Goal: Task Accomplishment & Management: Manage account settings

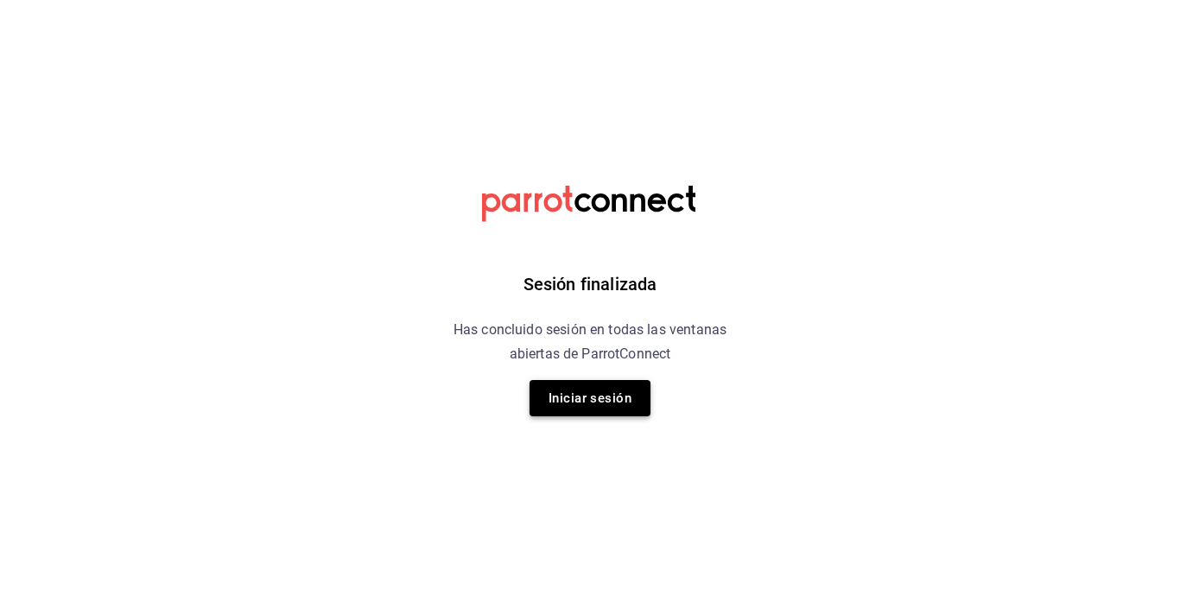
click at [569, 408] on button "Iniciar sesión" at bounding box center [589, 398] width 121 height 36
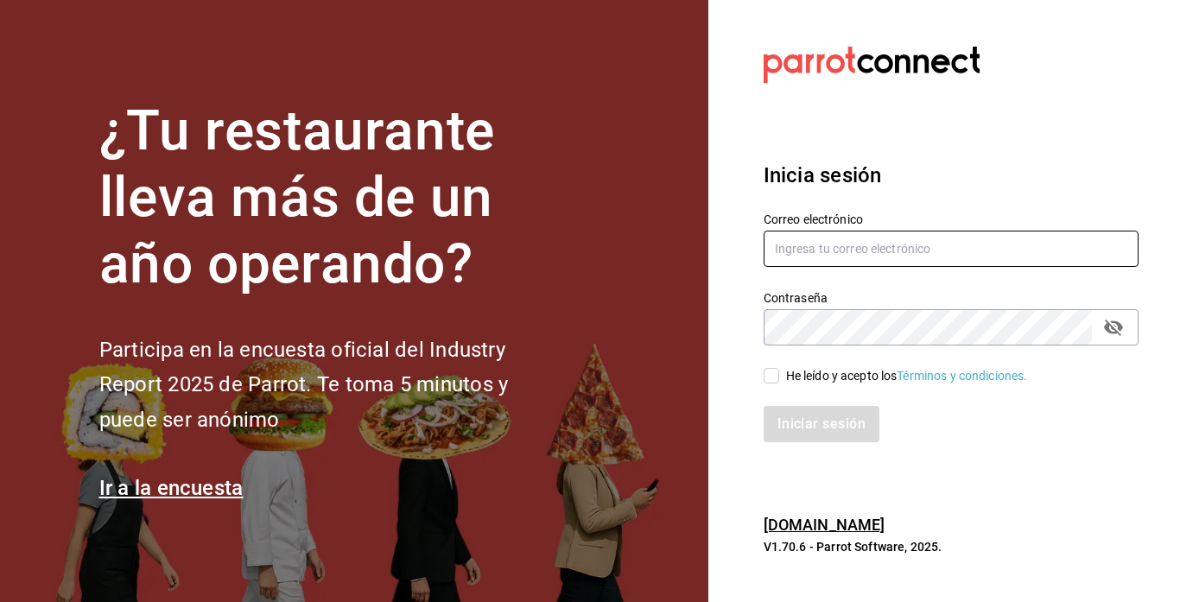
type input "rawrburger@hotmail.com"
click at [777, 377] on input "He leído y acepto los Términos y condiciones." at bounding box center [771, 376] width 16 height 16
checkbox input "true"
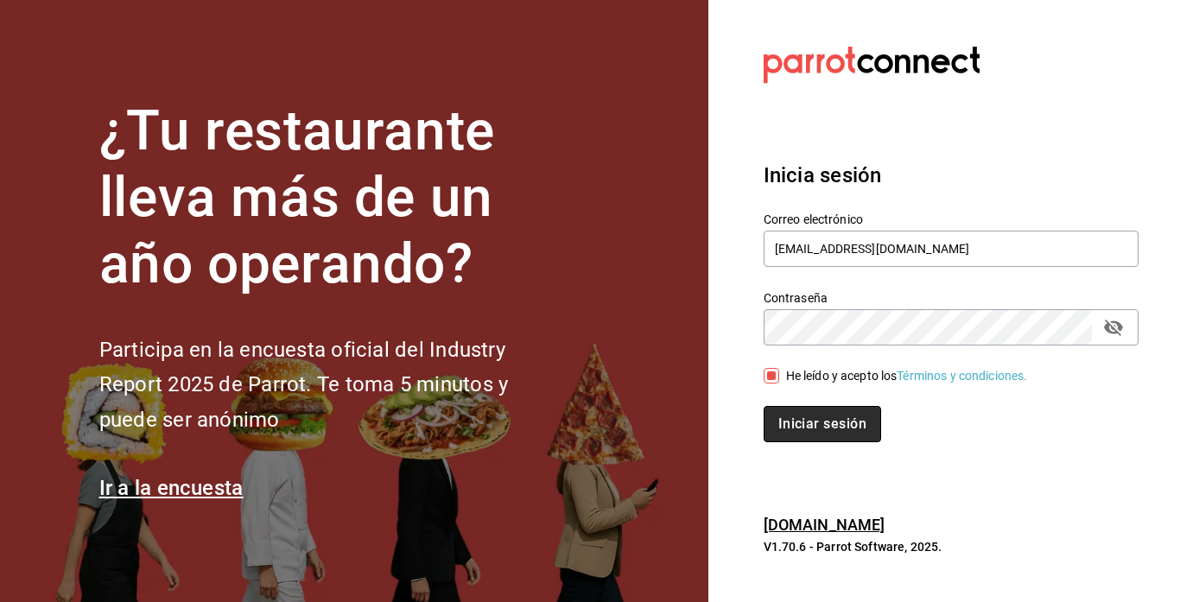
click at [793, 415] on button "Iniciar sesión" at bounding box center [821, 424] width 117 height 36
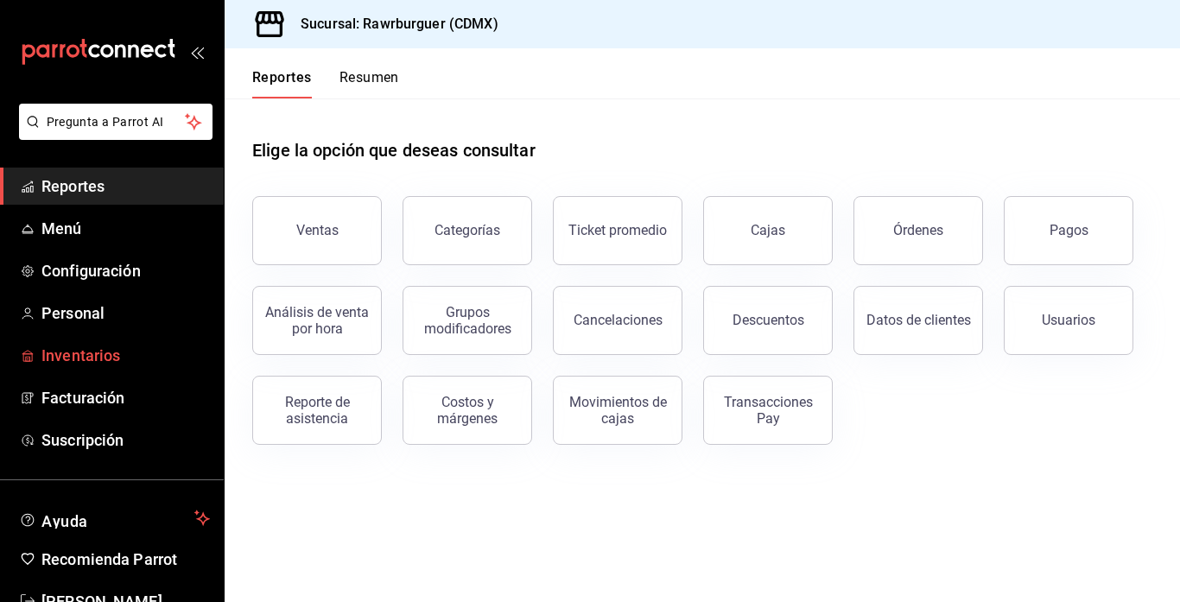
click at [114, 353] on span "Inventarios" at bounding box center [125, 355] width 168 height 23
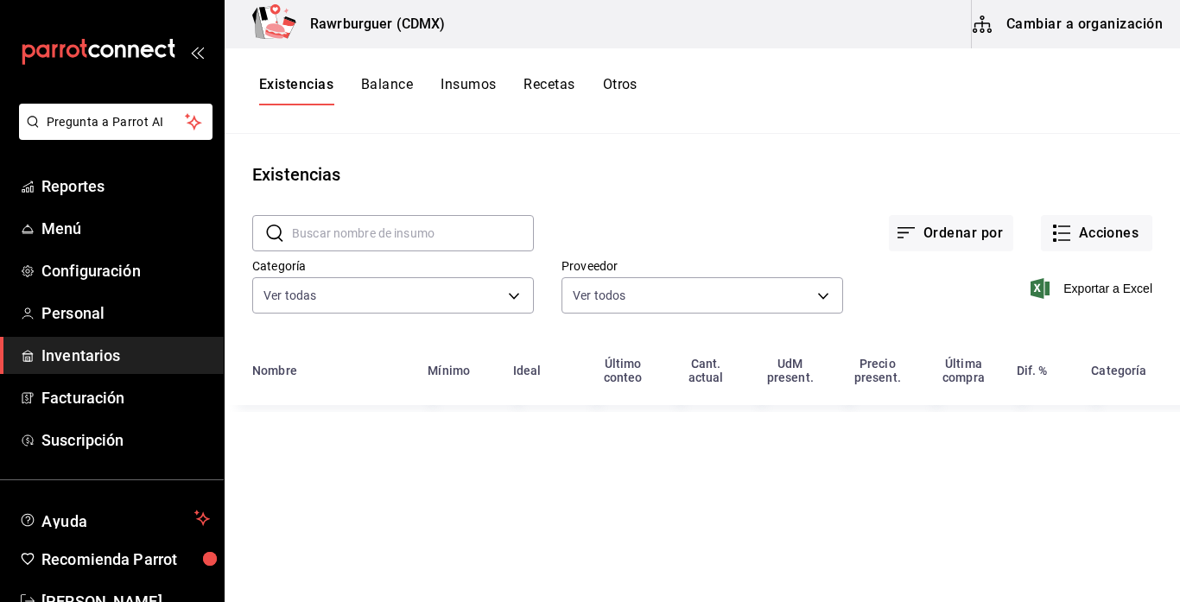
type input "eed63092-daea-45f6-95c1-76bc3e8fa5ec,c7b191f4-54fb-4e83-8bf0-170021e625bd,458f8…"
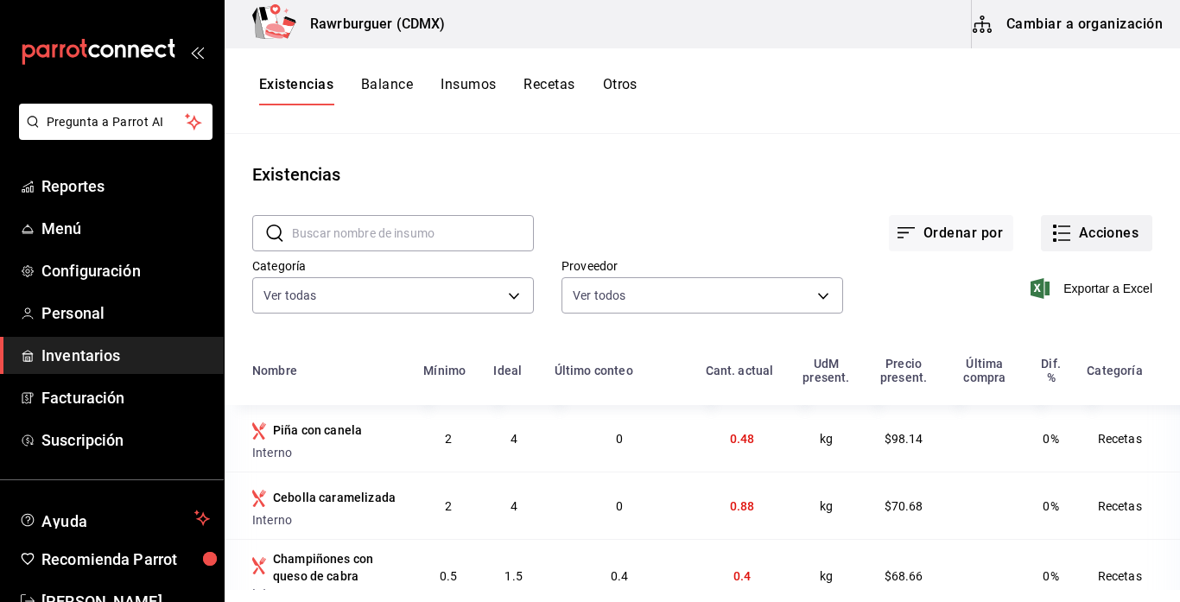
click at [1067, 246] on button "Acciones" at bounding box center [1096, 233] width 111 height 36
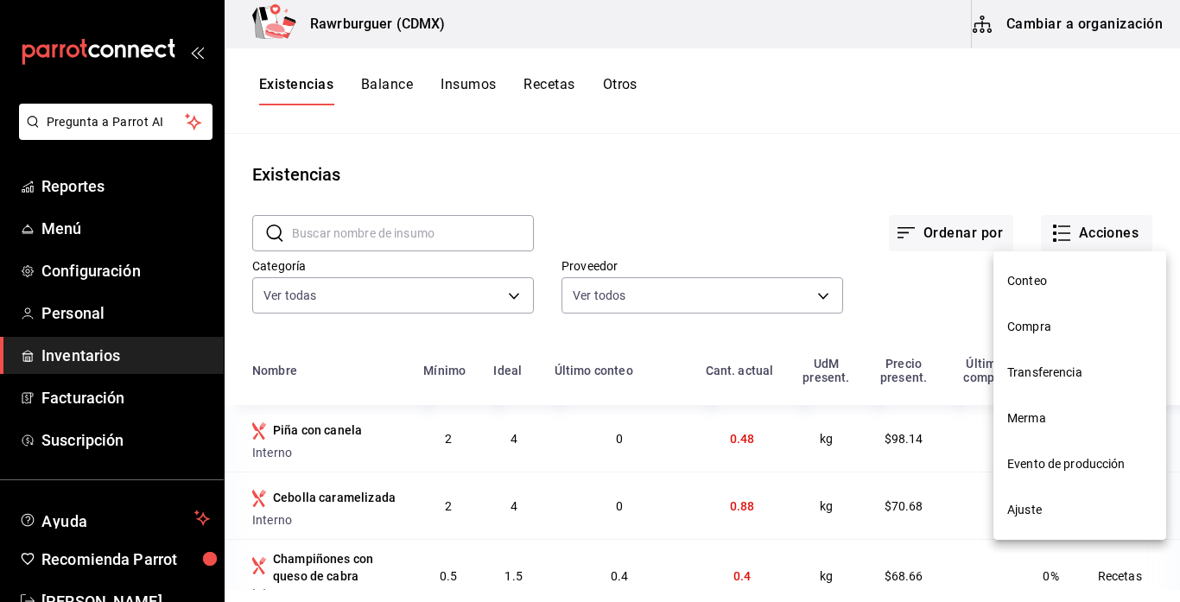
click at [1054, 327] on span "Compra" at bounding box center [1079, 327] width 145 height 18
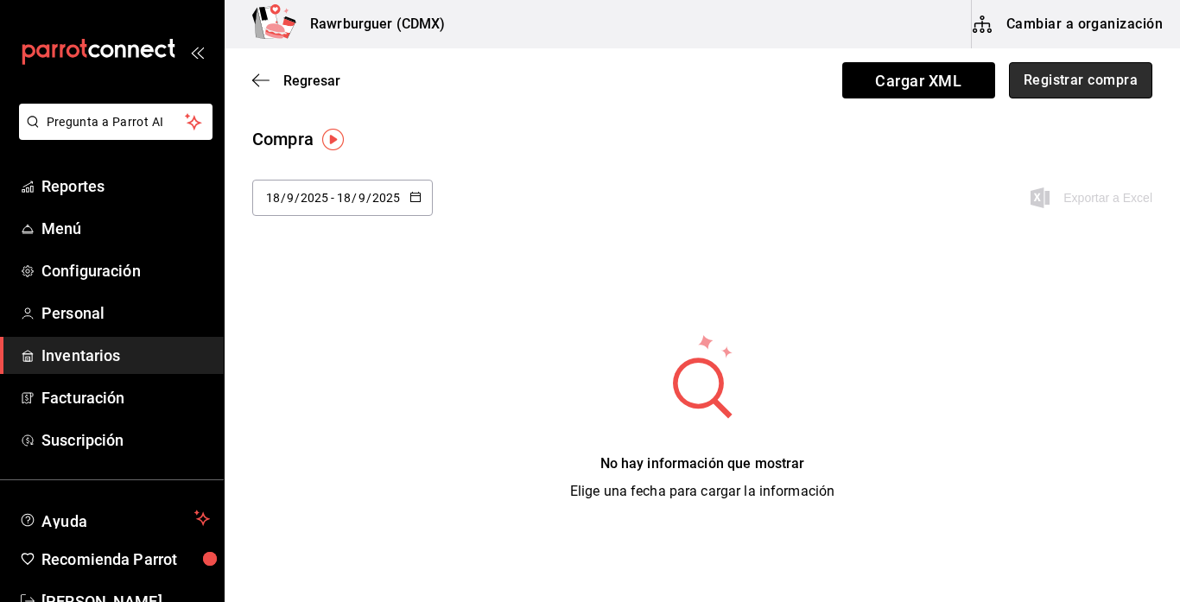
click at [1073, 92] on button "Registrar compra" at bounding box center [1080, 80] width 143 height 36
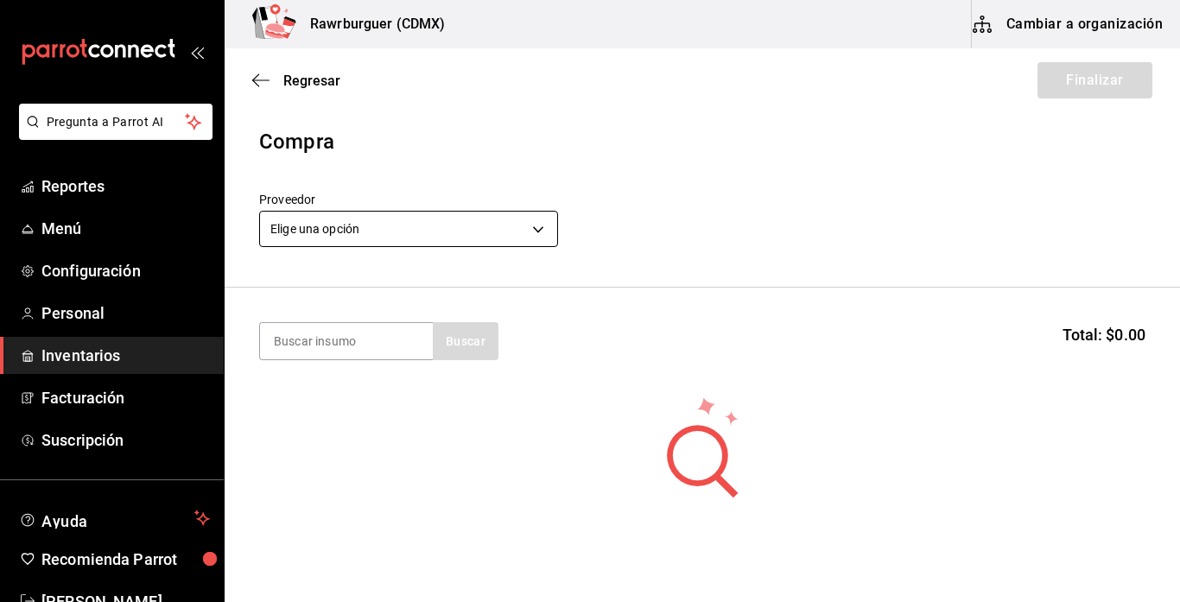
click at [466, 235] on body "Pregunta a Parrot AI Reportes Menú Configuración Personal Inventarios Facturaci…" at bounding box center [590, 252] width 1180 height 504
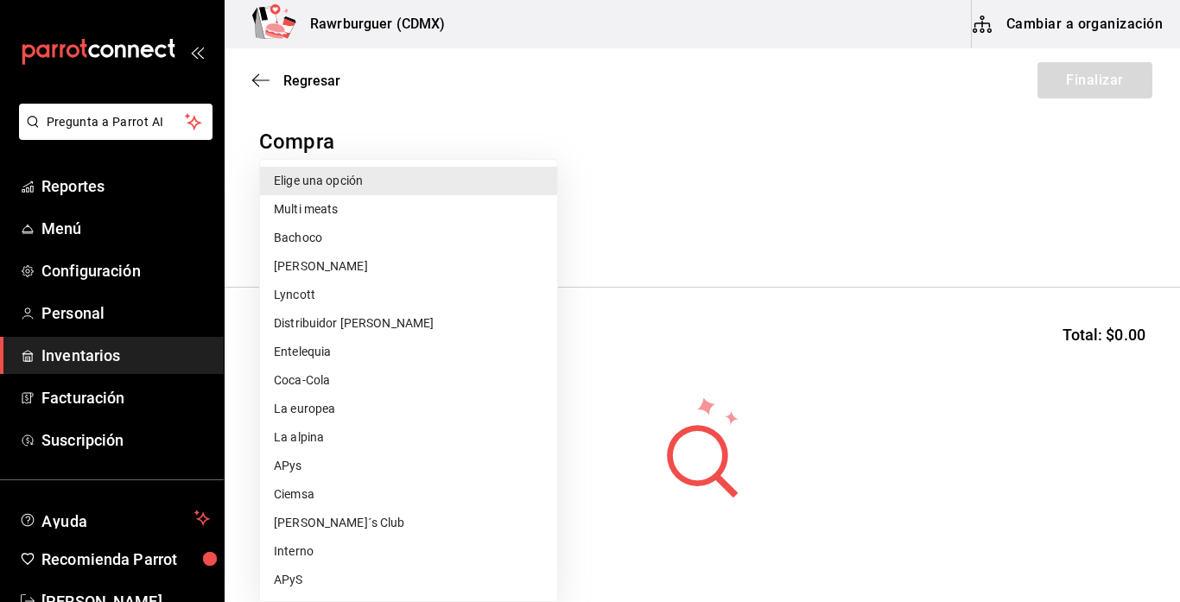
click at [360, 268] on li "[PERSON_NAME]" at bounding box center [408, 266] width 297 height 28
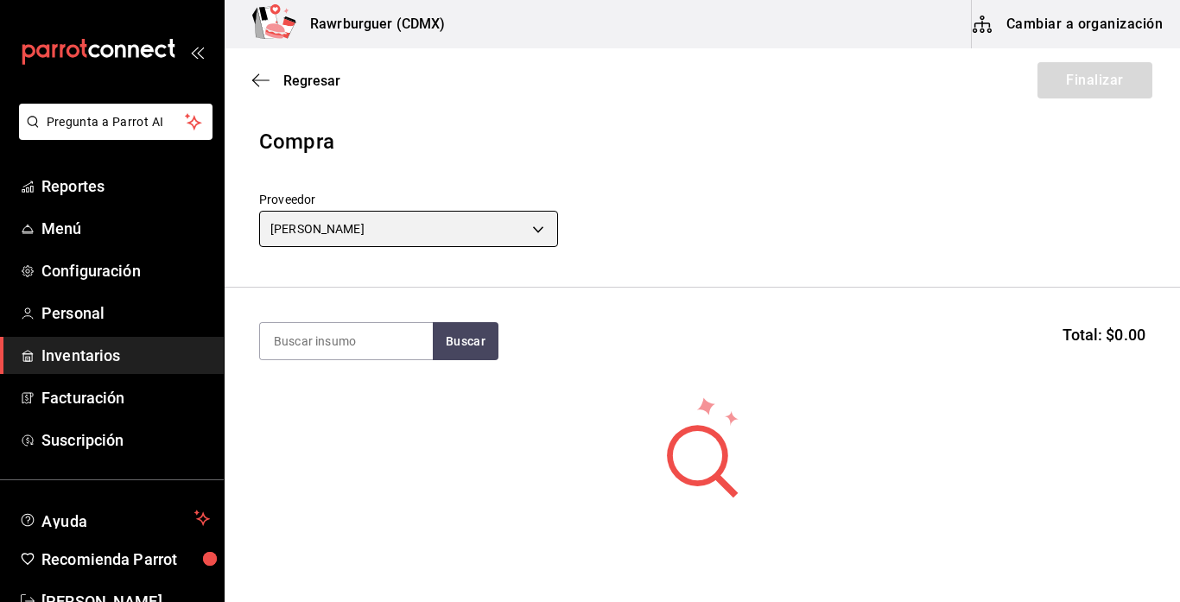
type input "458f88a1-6fc5-4f61-ae1e-98f6f51d5f21"
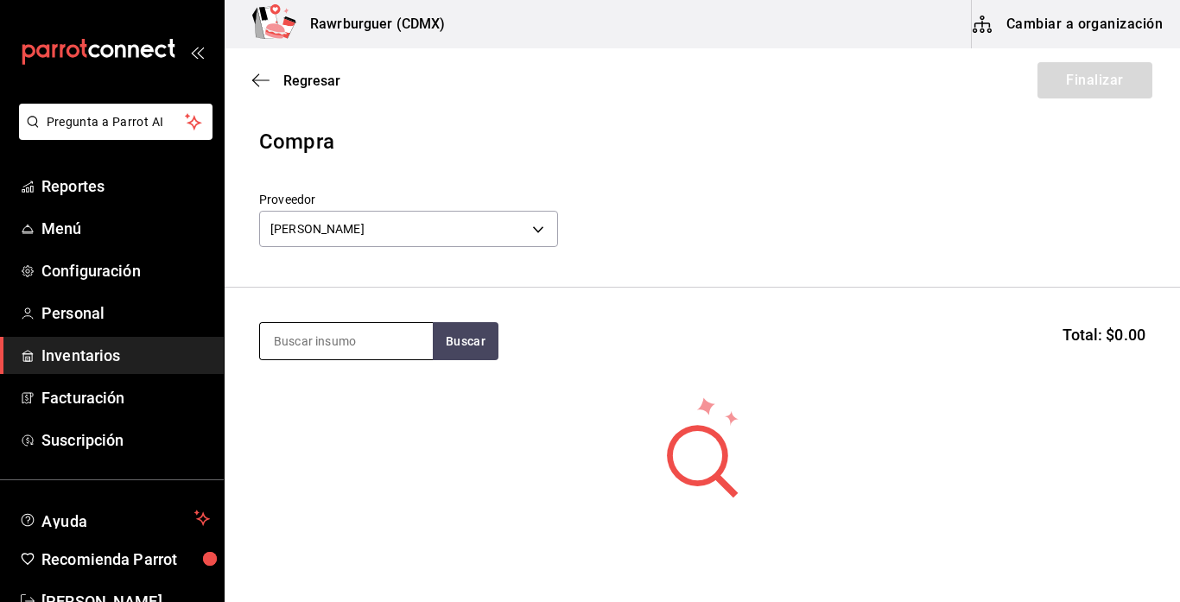
click at [347, 337] on input at bounding box center [346, 341] width 173 height 36
type input "tocino"
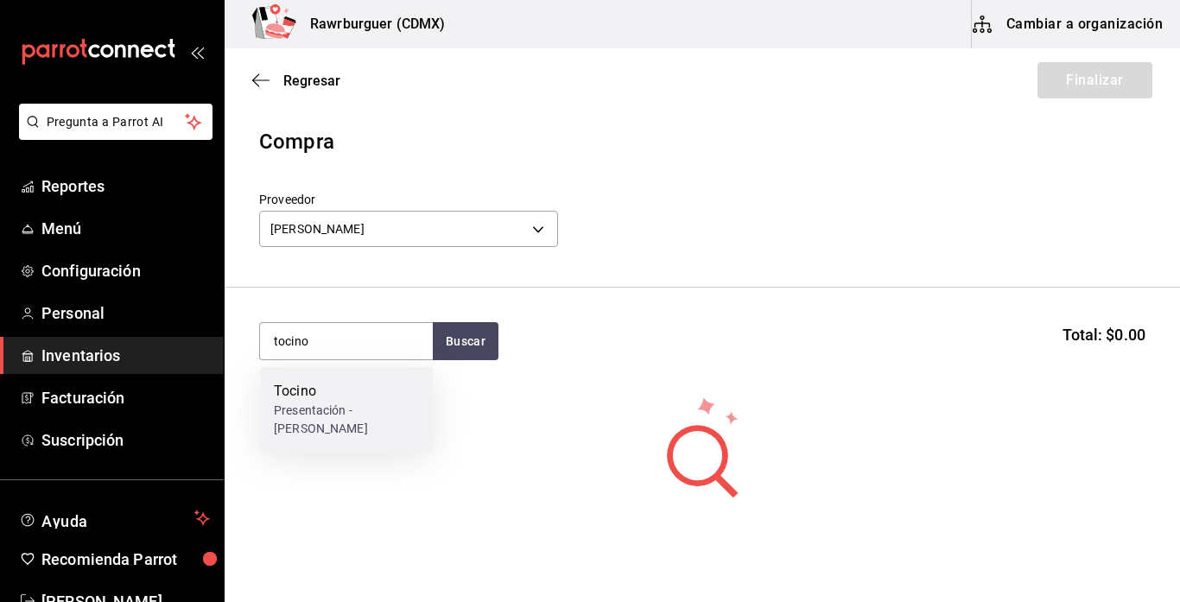
click at [326, 408] on div "Presentación - Mercado de carnes" at bounding box center [346, 420] width 145 height 36
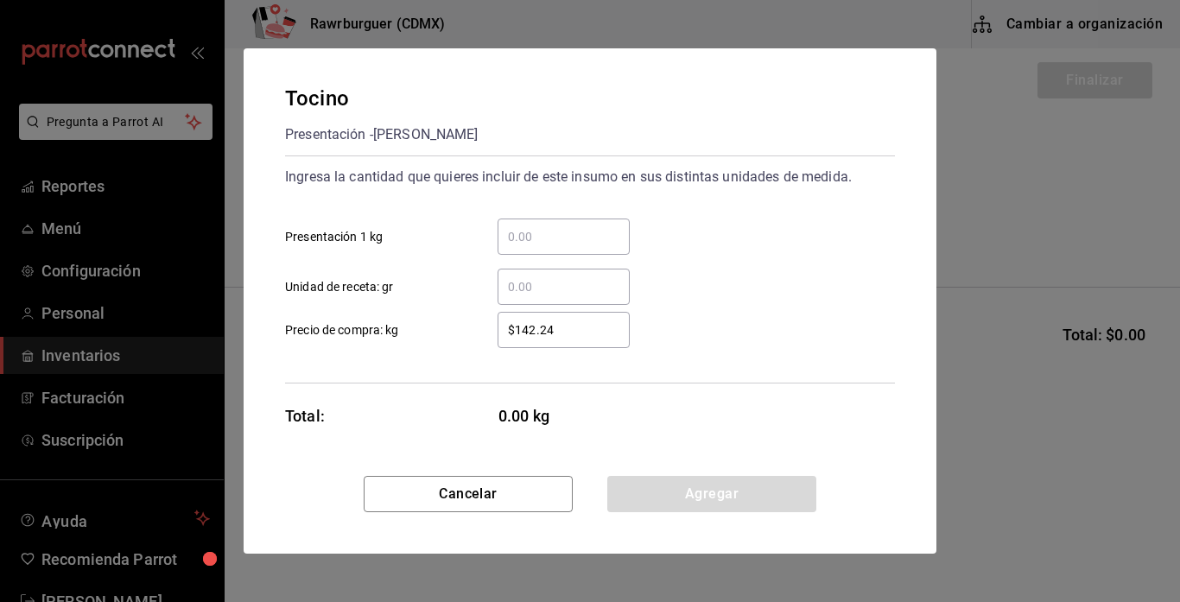
click at [560, 234] on input "​ Presentación 1 kg" at bounding box center [563, 236] width 132 height 21
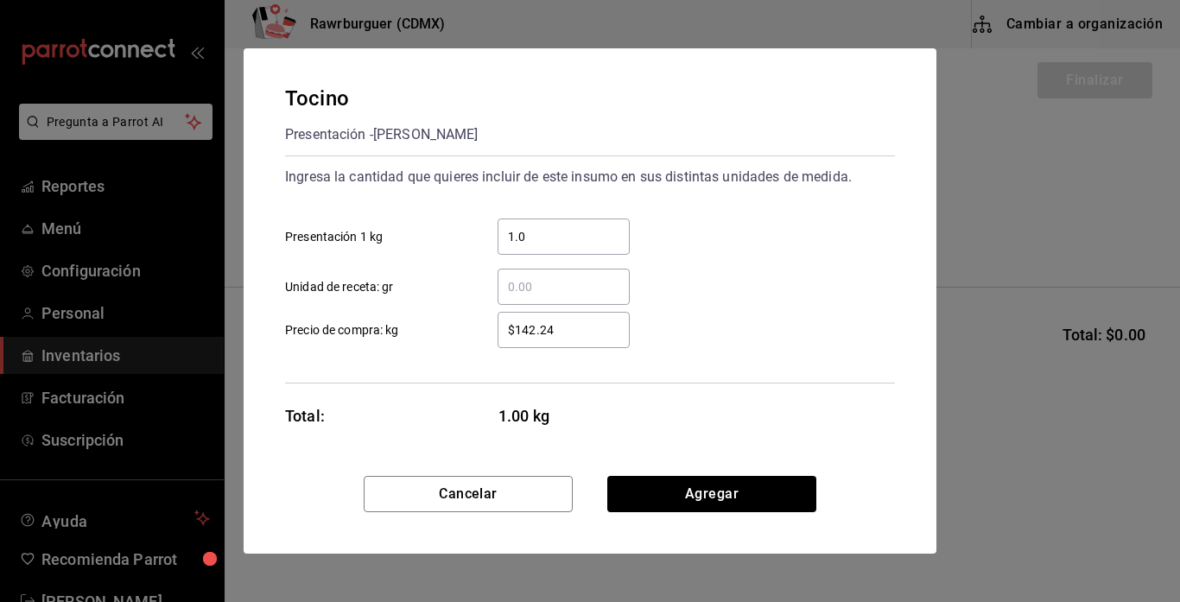
type input "1.03"
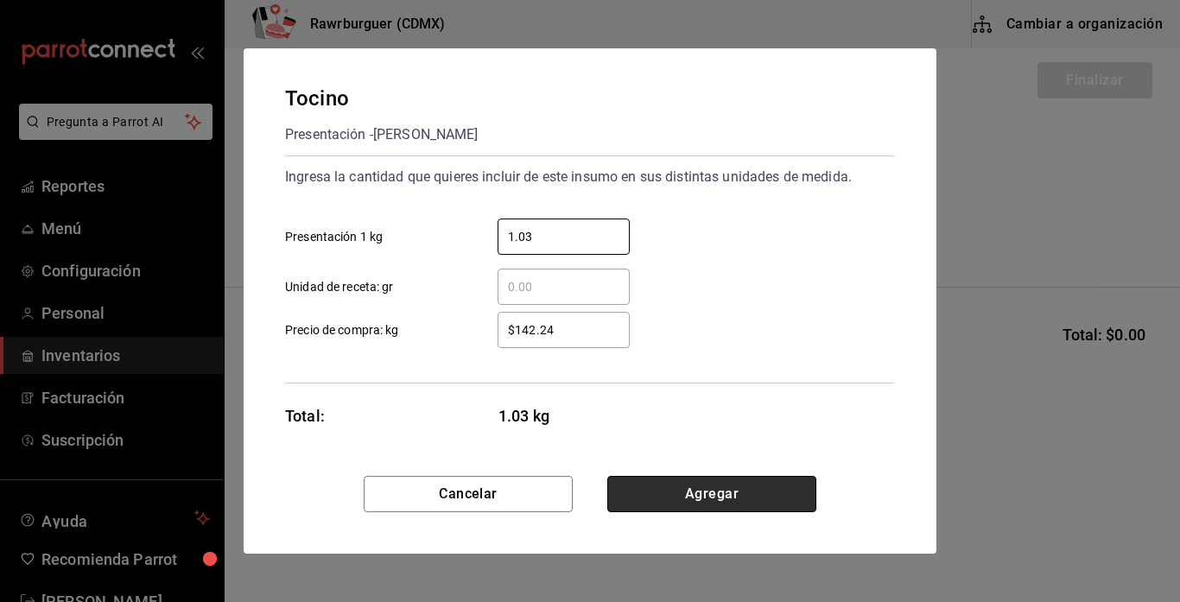
click at [636, 488] on button "Agregar" at bounding box center [711, 494] width 209 height 36
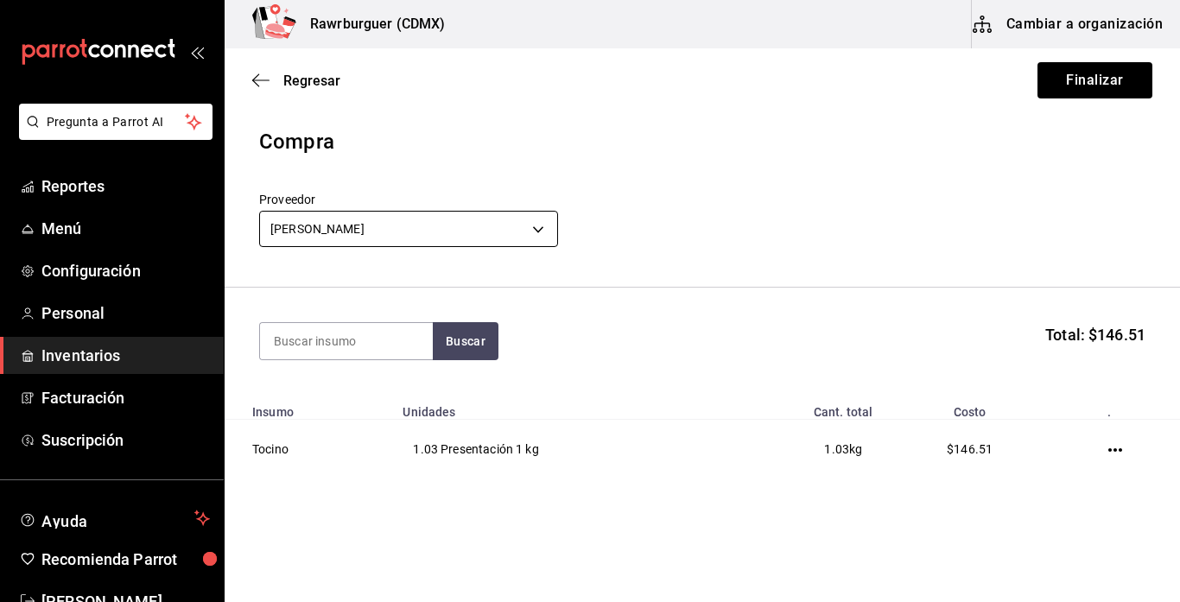
click at [462, 236] on body "Pregunta a Parrot AI Reportes Menú Configuración Personal Inventarios Facturaci…" at bounding box center [590, 252] width 1180 height 504
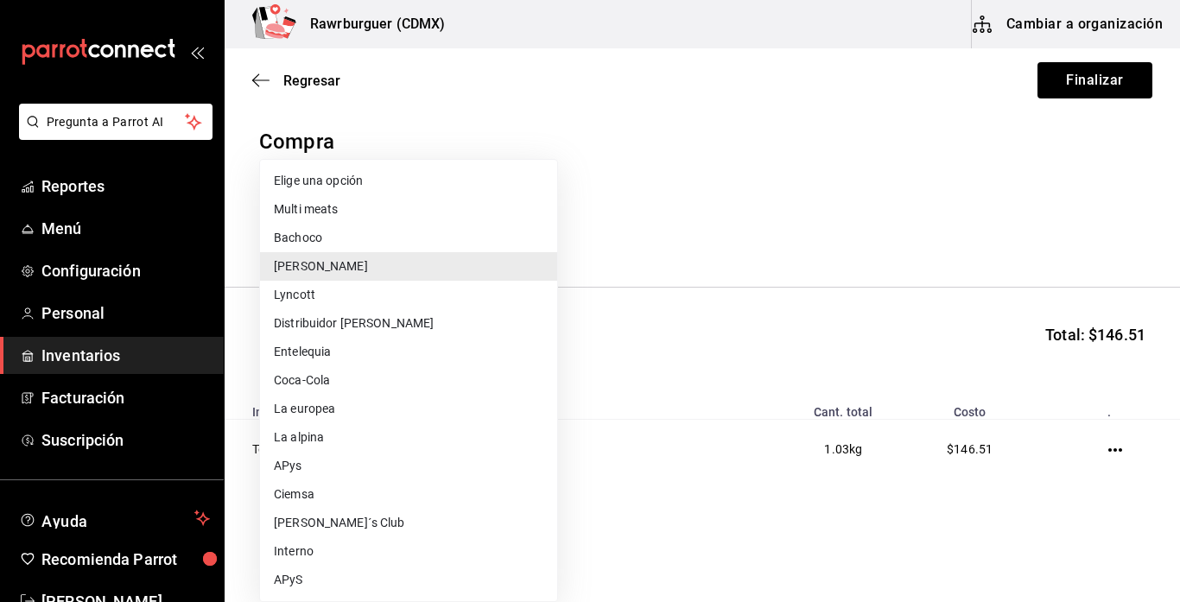
click at [368, 330] on li "Distribuidor [PERSON_NAME]" at bounding box center [408, 323] width 297 height 28
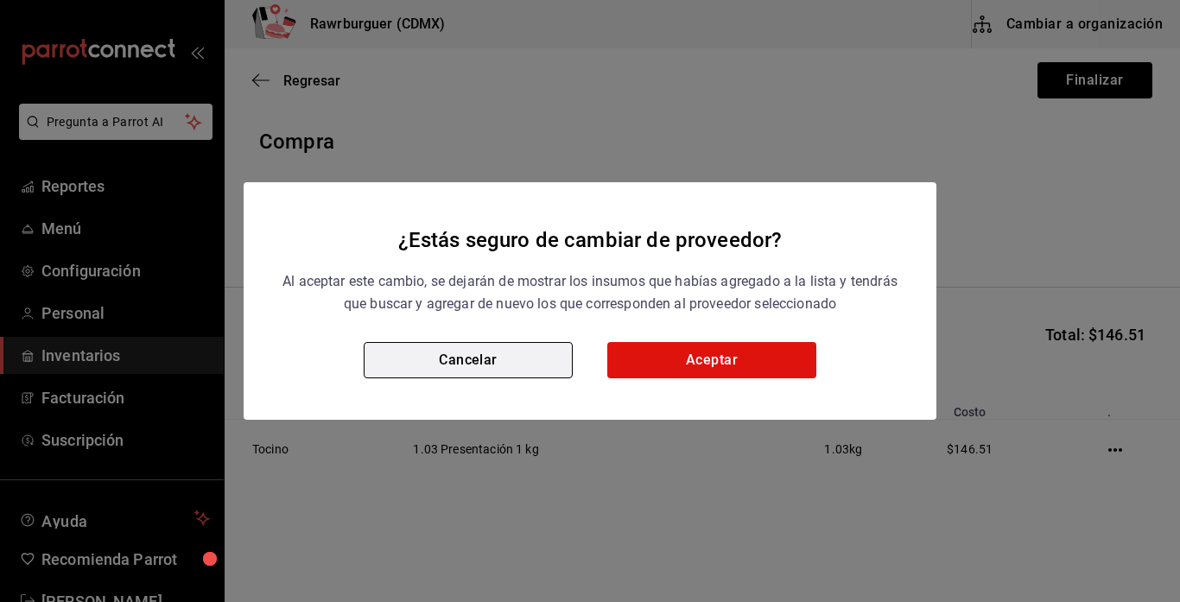
click at [431, 373] on button "Cancelar" at bounding box center [468, 360] width 209 height 36
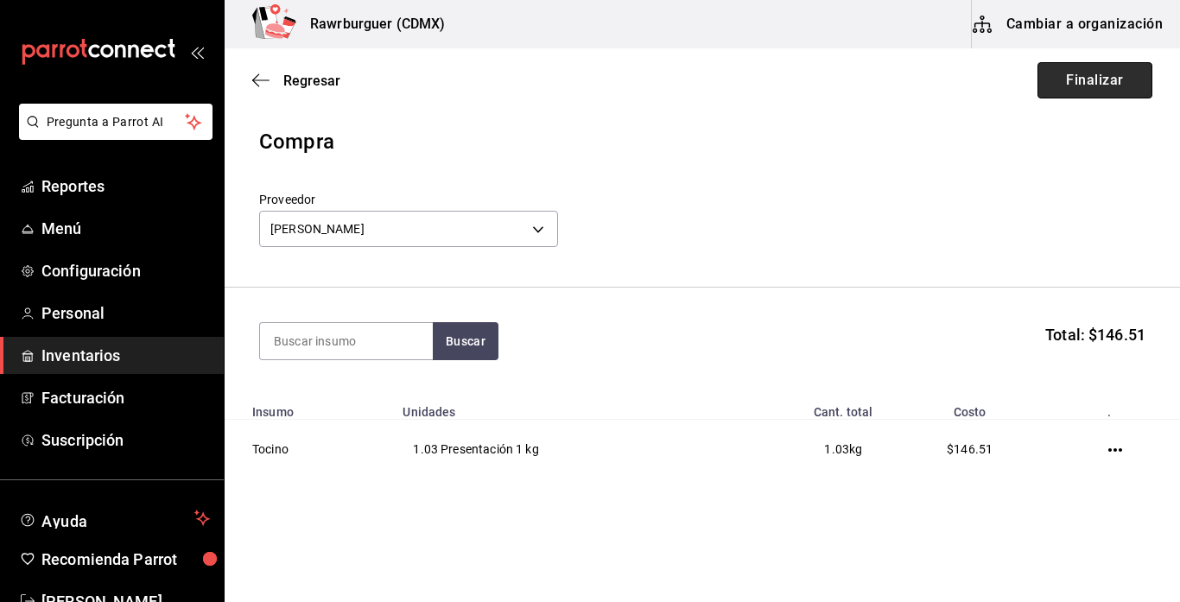
click at [1066, 77] on button "Finalizar" at bounding box center [1094, 80] width 115 height 36
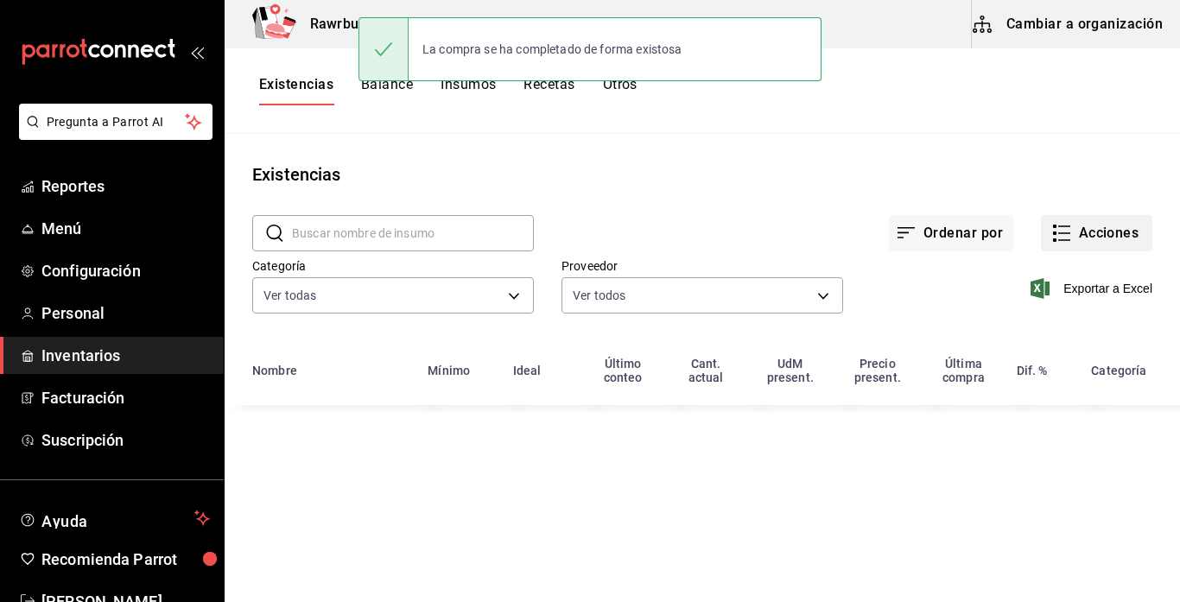
click at [1070, 227] on icon "button" at bounding box center [1061, 233] width 21 height 21
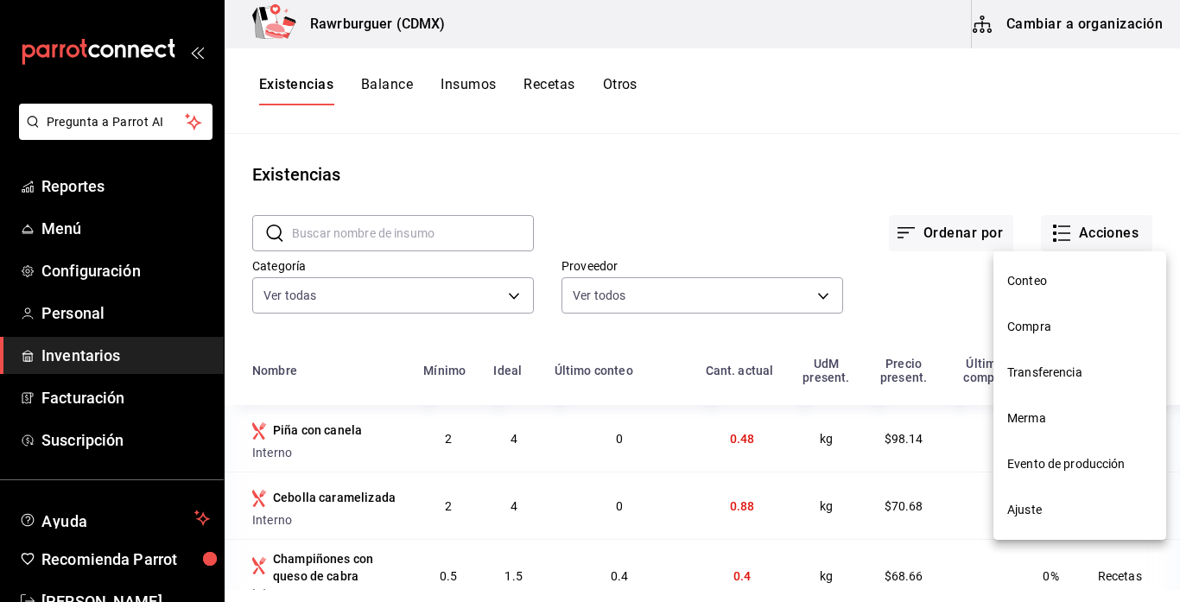
click at [1035, 332] on span "Compra" at bounding box center [1079, 327] width 145 height 18
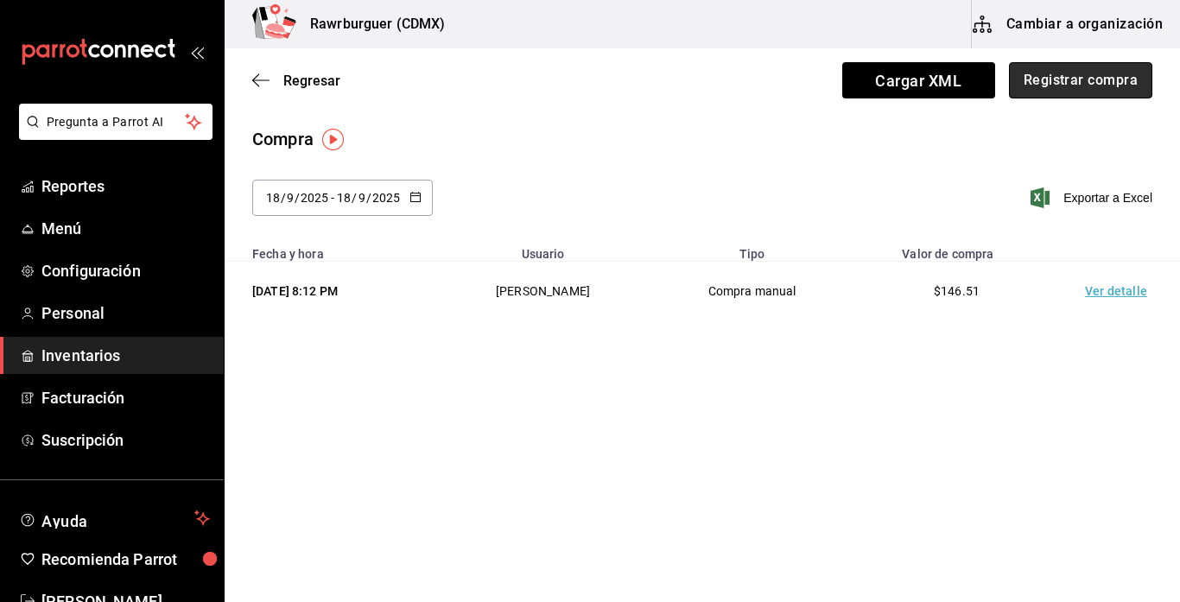
click at [1042, 88] on button "Registrar compra" at bounding box center [1080, 80] width 143 height 36
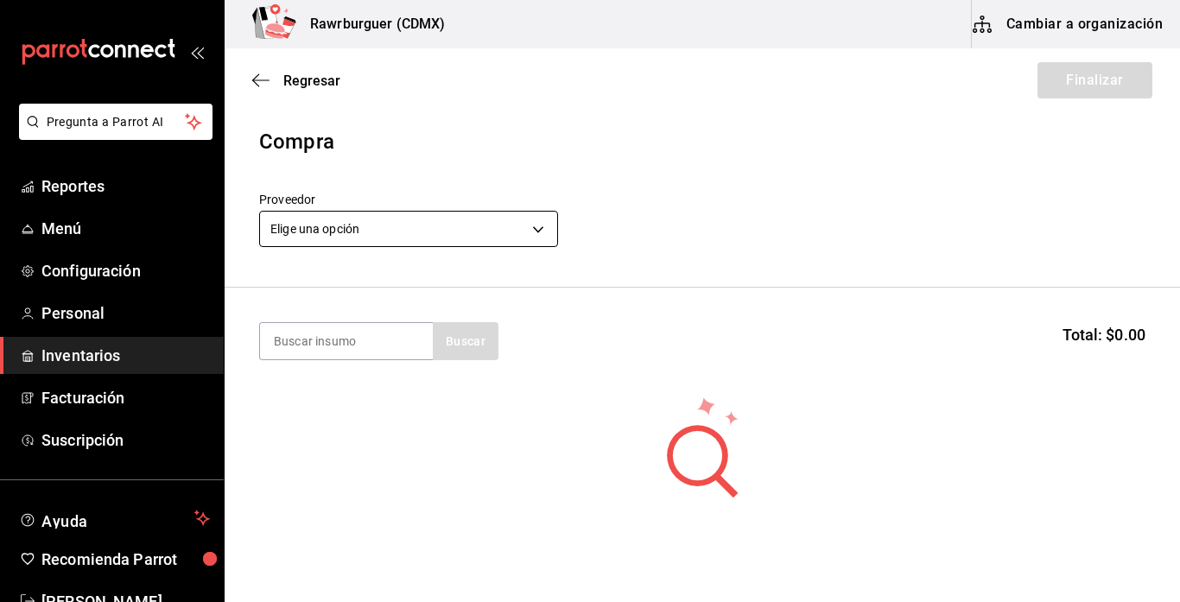
click at [474, 236] on body "Pregunta a Parrot AI Reportes Menú Configuración Personal Inventarios Facturaci…" at bounding box center [590, 252] width 1180 height 504
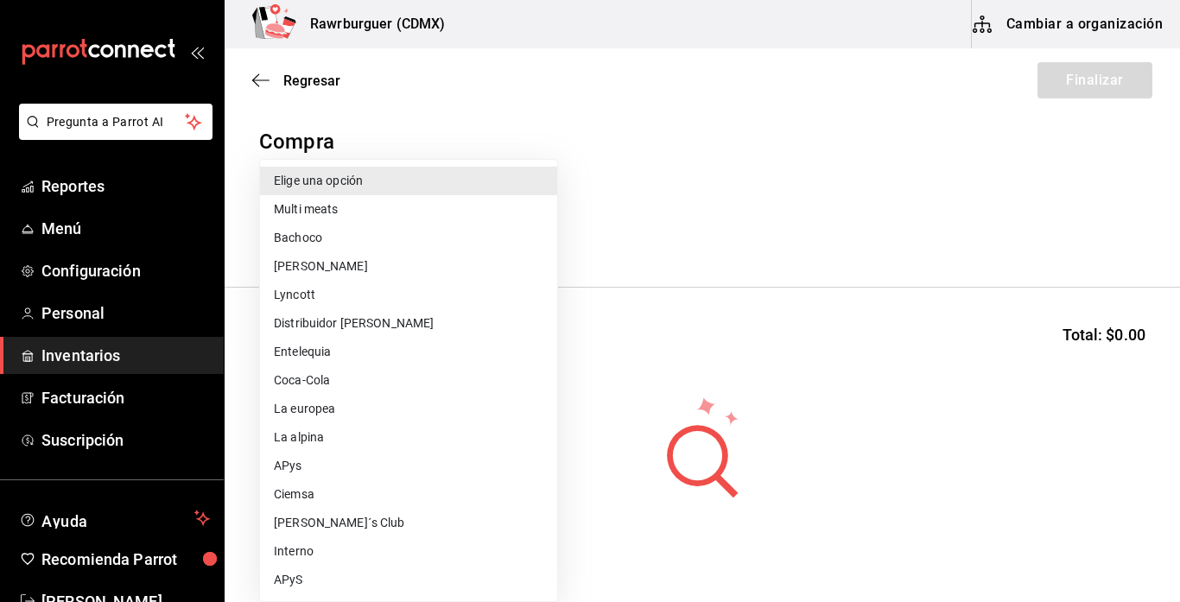
click at [355, 324] on li "Distribuidor [PERSON_NAME]" at bounding box center [408, 323] width 297 height 28
type input "b86464d9-0885-4c20-8388-97aa12fa6a30"
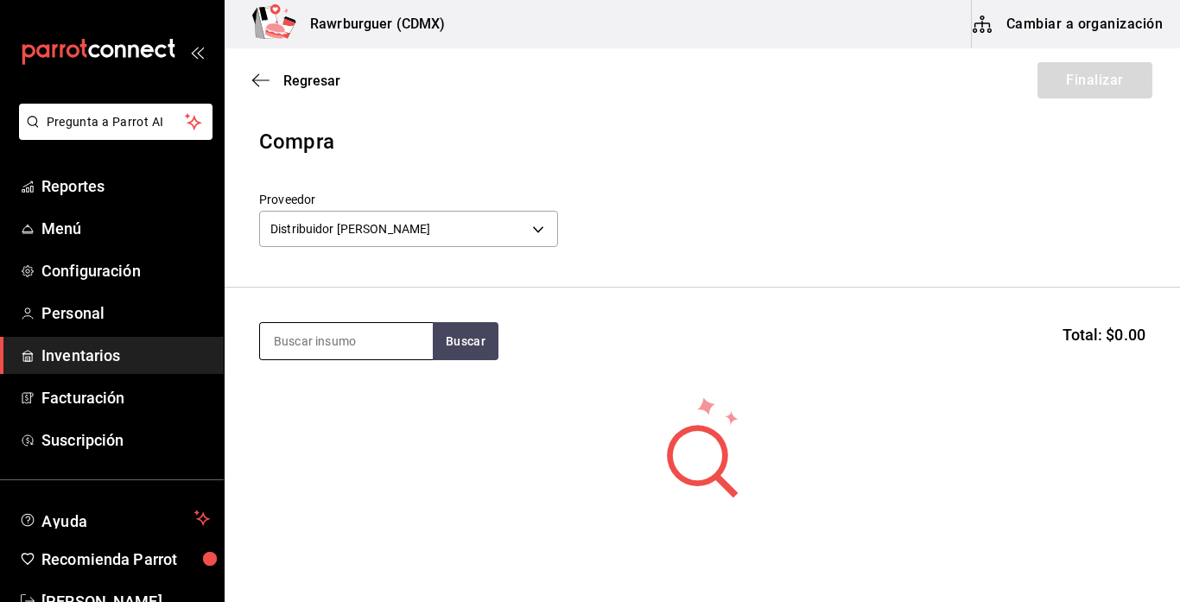
click at [356, 332] on input at bounding box center [346, 341] width 173 height 36
type input "jitomate"
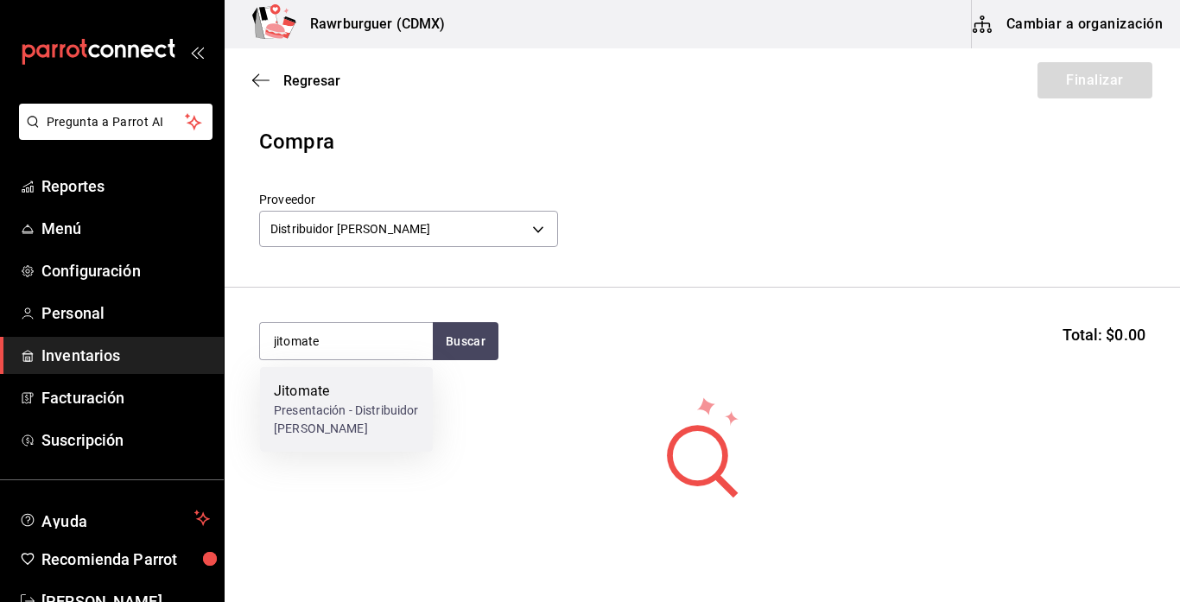
click at [364, 402] on div "Presentación - Distribuidor arroyo" at bounding box center [346, 420] width 145 height 36
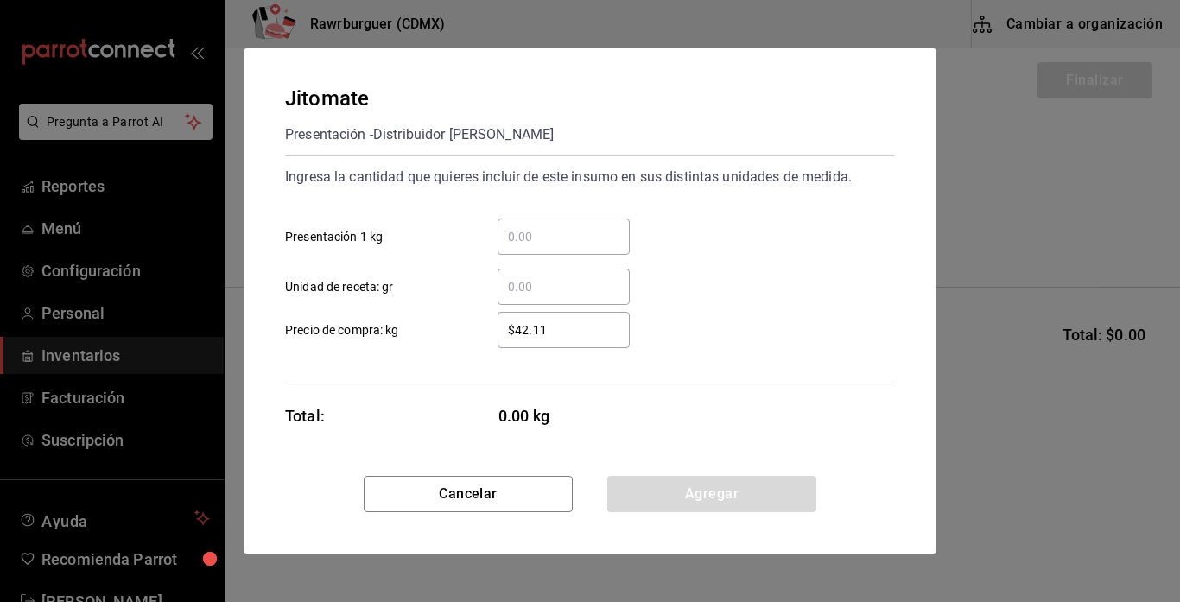
click at [548, 243] on input "​ Presentación 1 kg" at bounding box center [563, 236] width 132 height 21
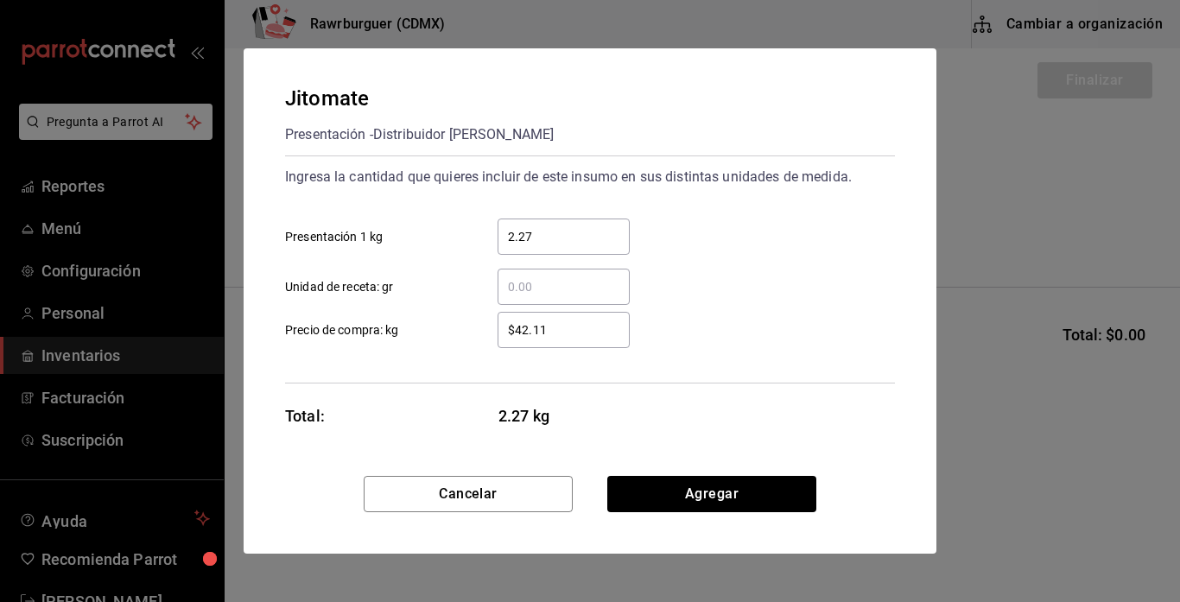
type input "2.27"
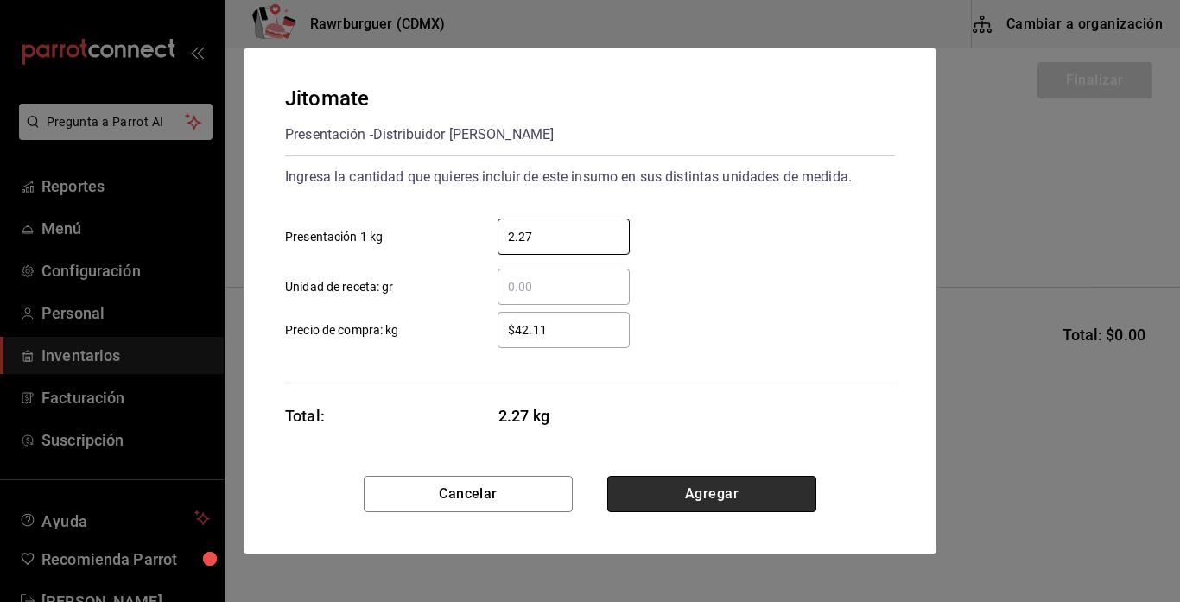
click at [706, 495] on button "Agregar" at bounding box center [711, 494] width 209 height 36
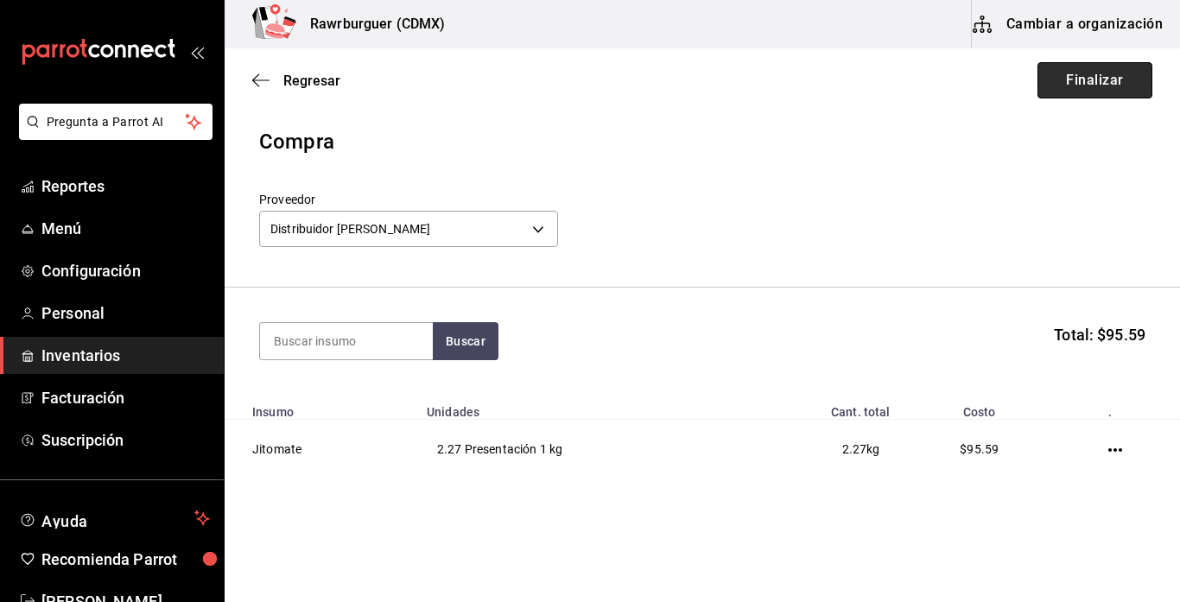
click at [1082, 79] on button "Finalizar" at bounding box center [1094, 80] width 115 height 36
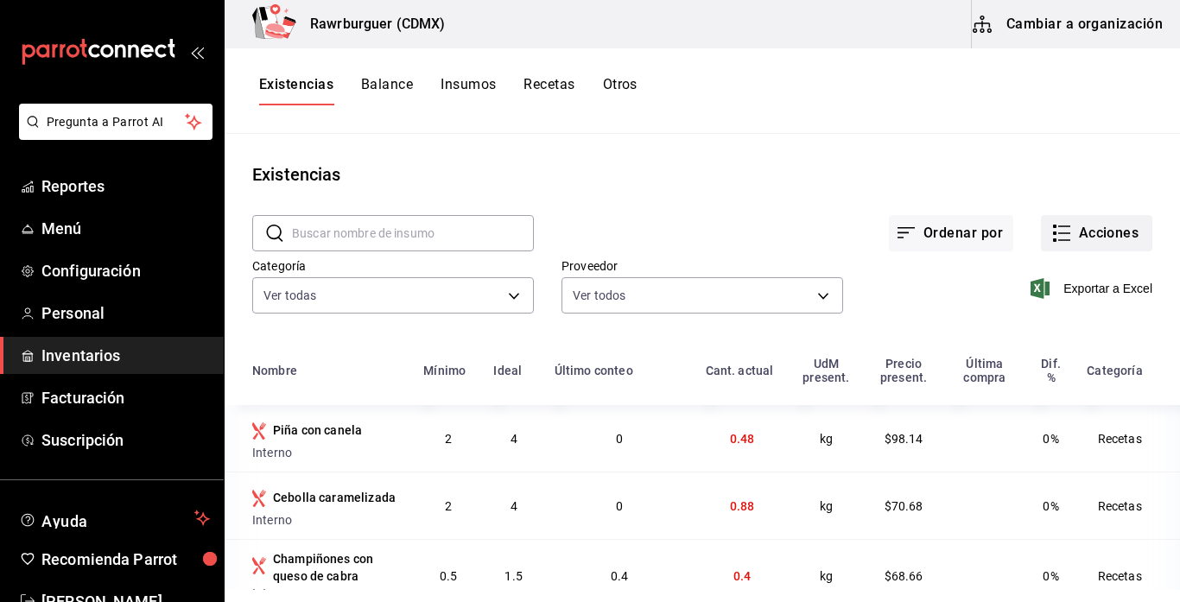
click at [1061, 224] on icon "button" at bounding box center [1061, 233] width 21 height 21
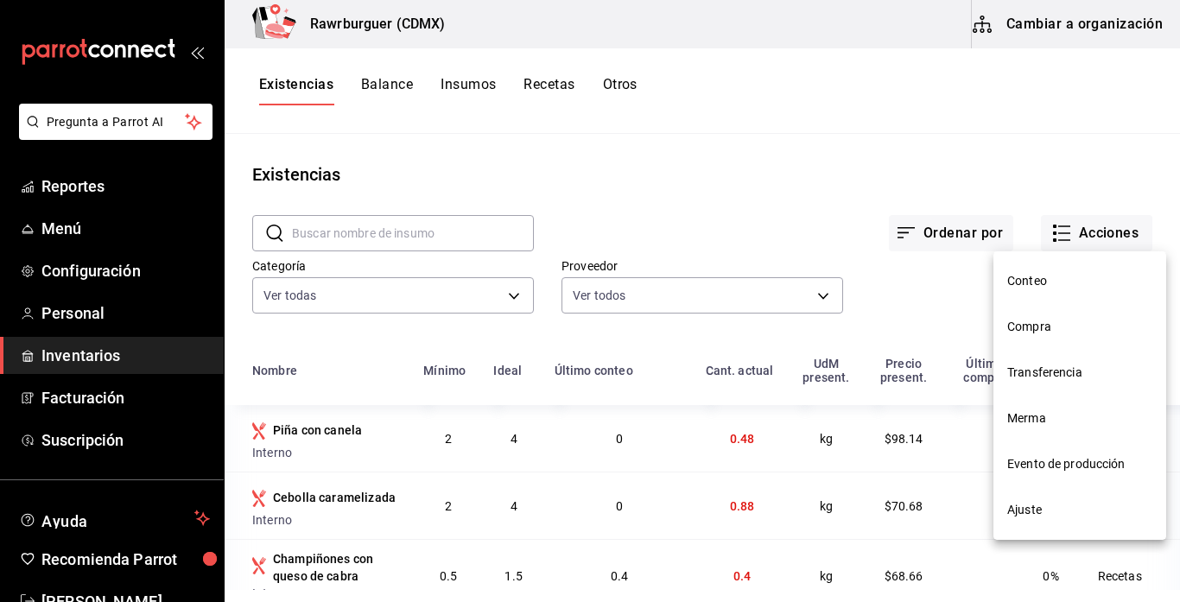
click at [1038, 338] on li "Compra" at bounding box center [1079, 327] width 173 height 46
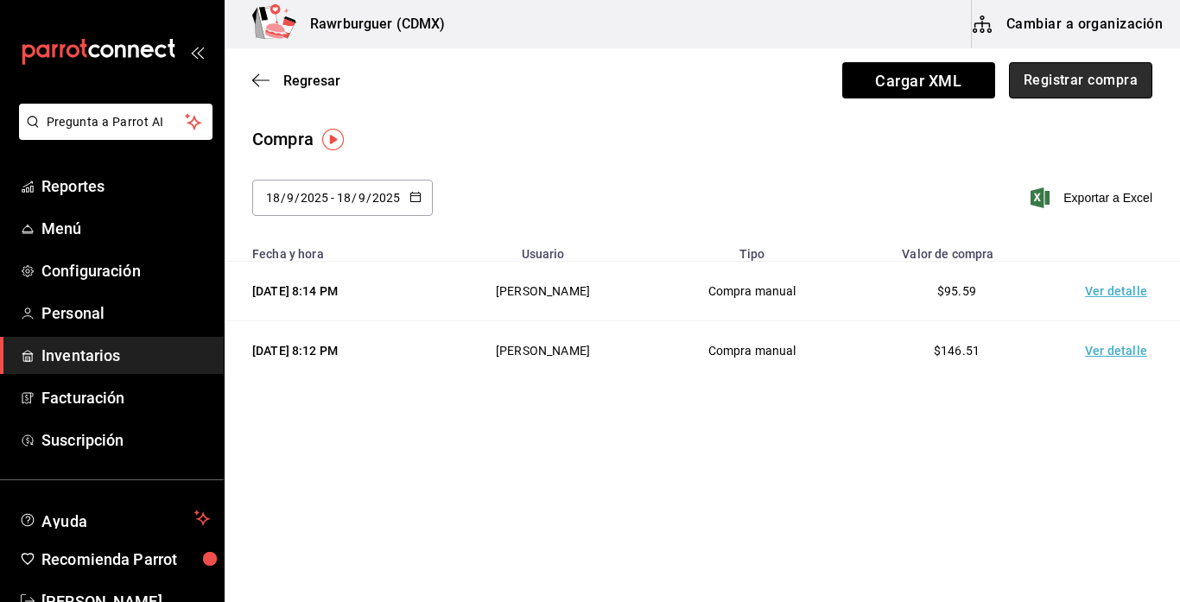
click at [1067, 85] on button "Registrar compra" at bounding box center [1080, 80] width 143 height 36
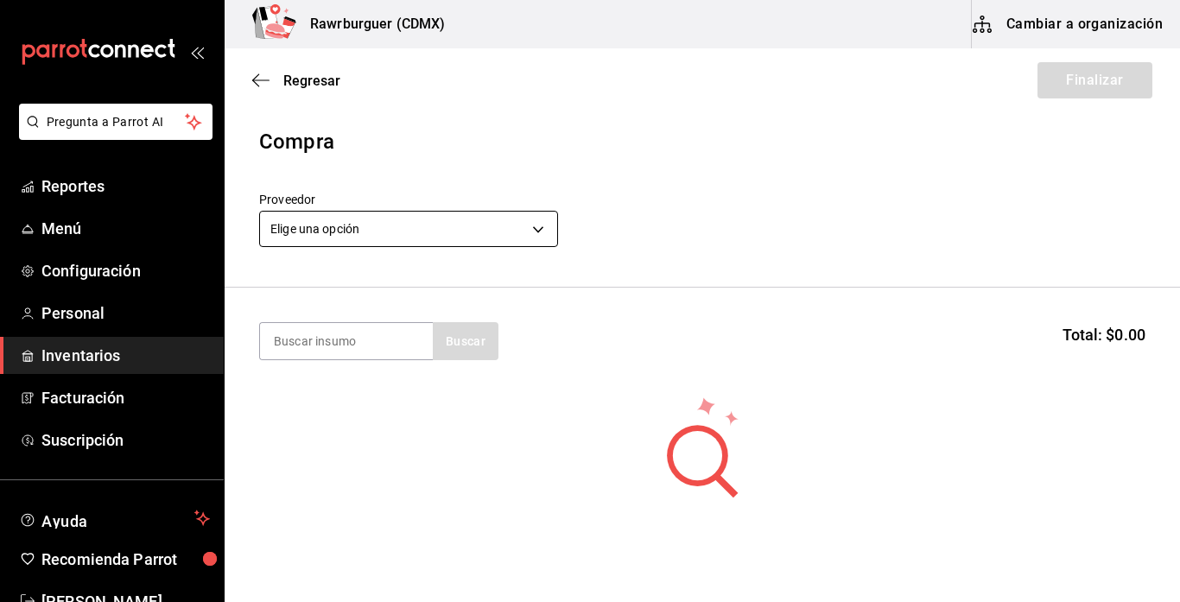
click at [472, 232] on body "Pregunta a Parrot AI Reportes Menú Configuración Personal Inventarios Facturaci…" at bounding box center [590, 252] width 1180 height 504
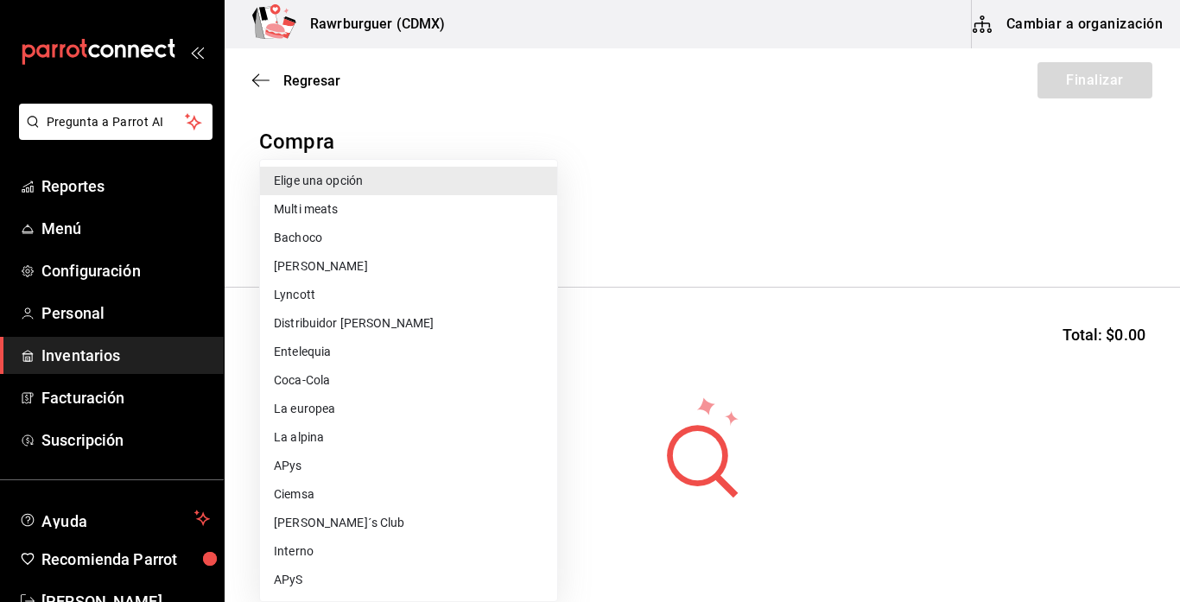
click at [364, 327] on li "Distribuidor [PERSON_NAME]" at bounding box center [408, 323] width 297 height 28
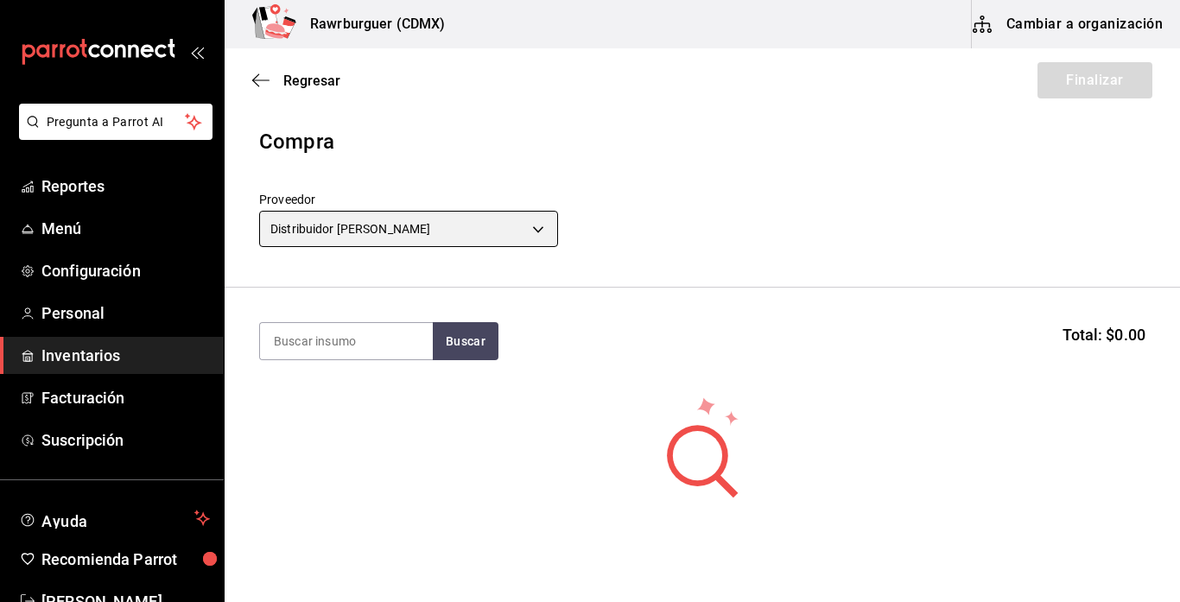
type input "b86464d9-0885-4c20-8388-97aa12fa6a30"
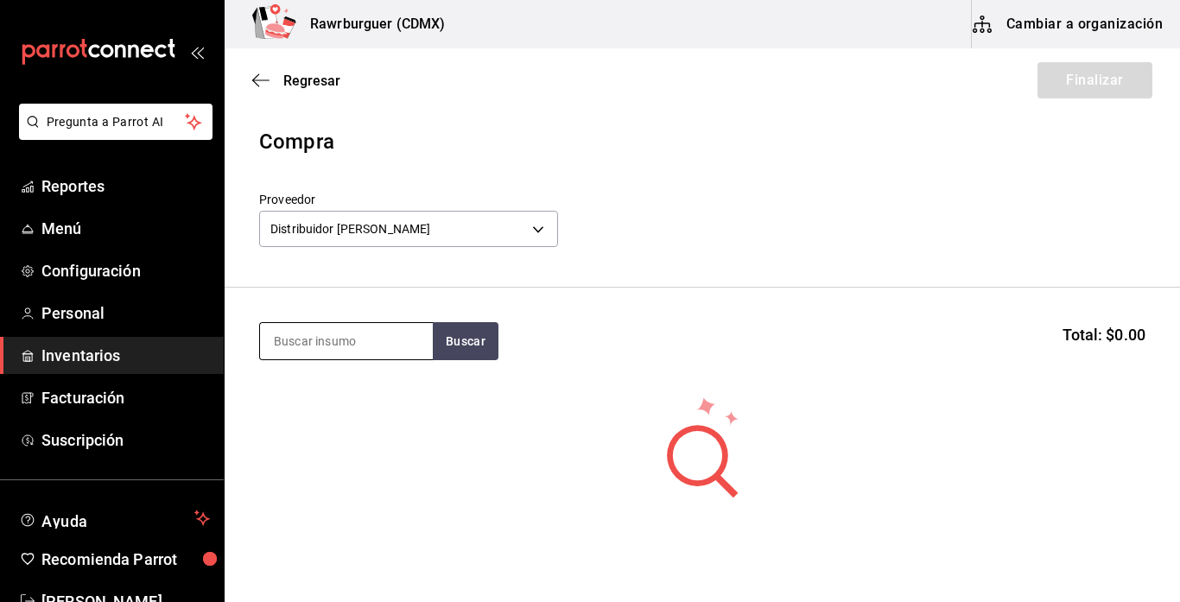
click at [355, 336] on input at bounding box center [346, 341] width 173 height 36
type input "lechuga"
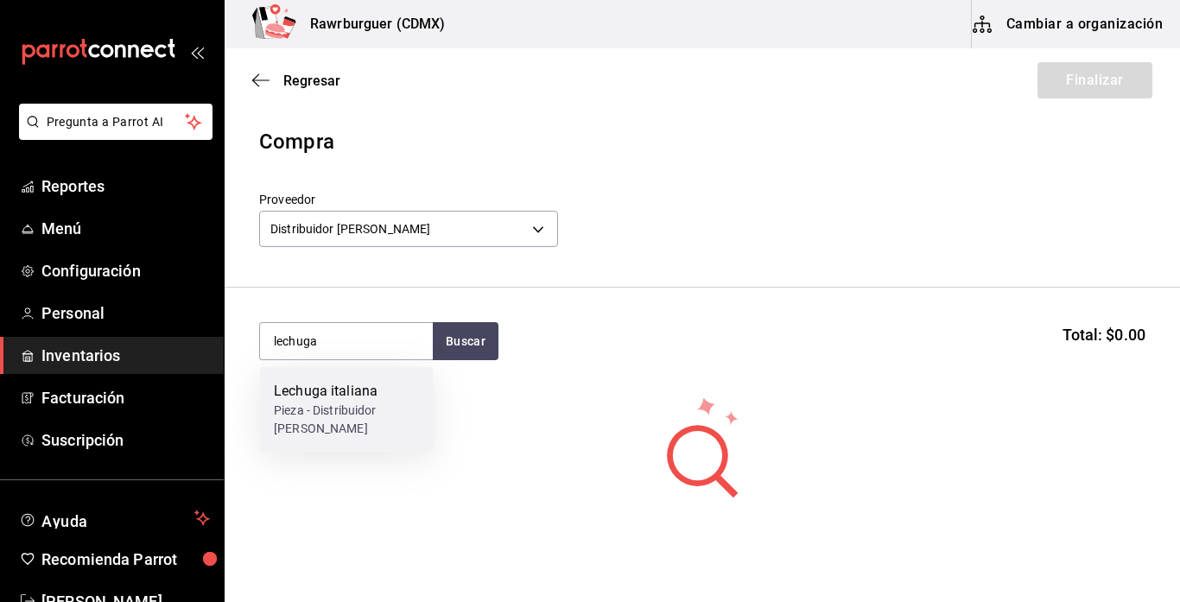
click at [358, 389] on div "Lechuga italiana" at bounding box center [346, 391] width 145 height 21
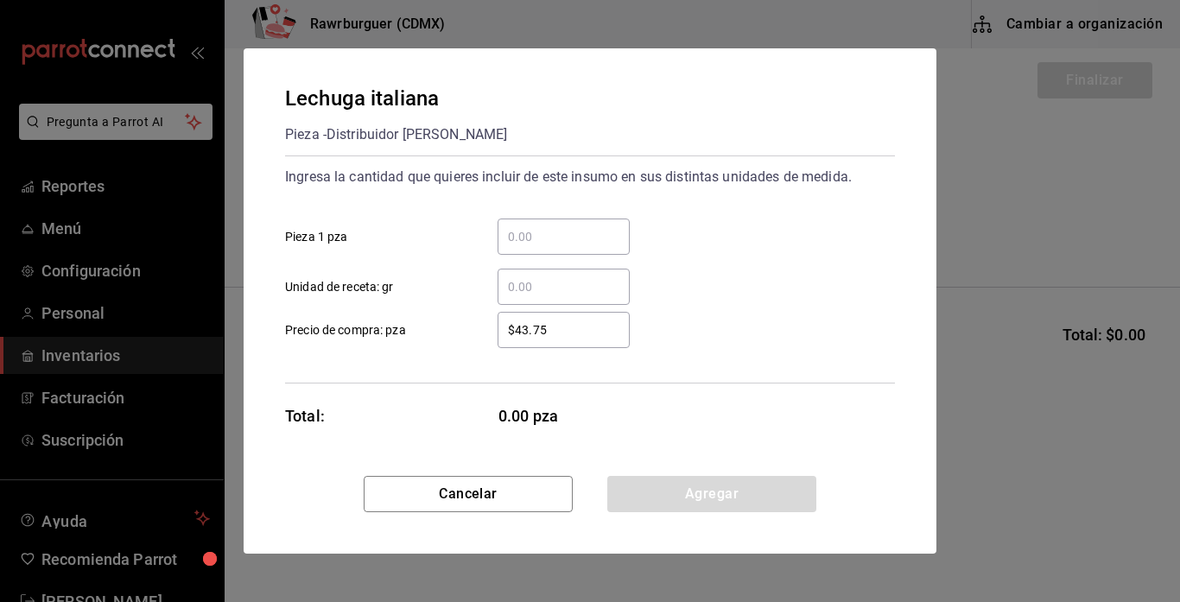
click at [562, 244] on input "​ Pieza 1 pza" at bounding box center [563, 236] width 132 height 21
type input "2"
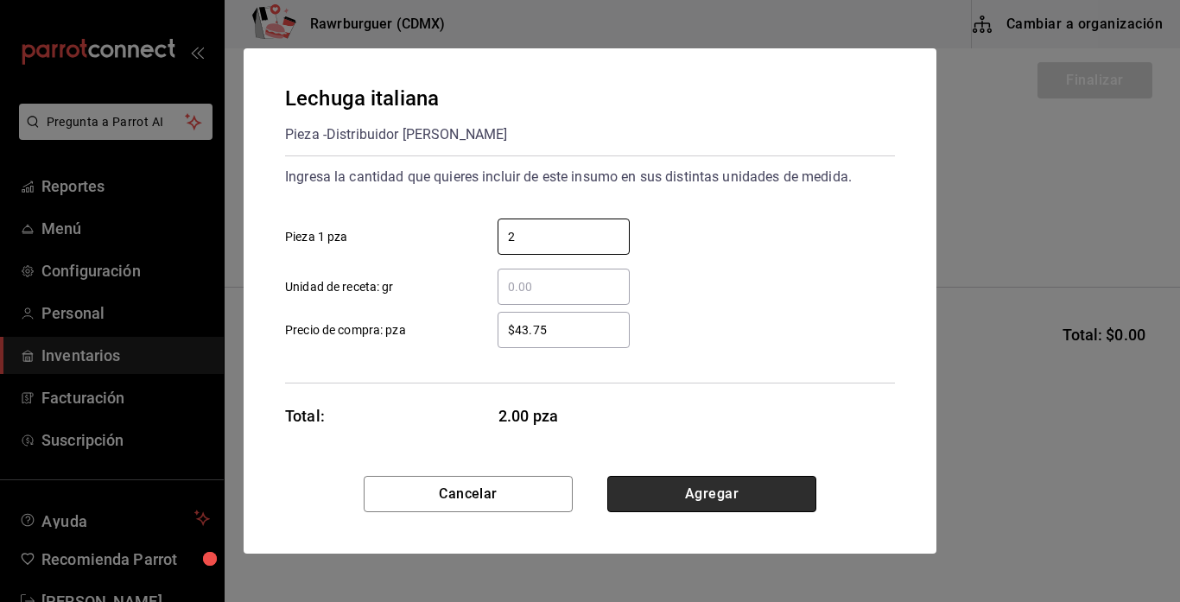
click at [672, 500] on button "Agregar" at bounding box center [711, 494] width 209 height 36
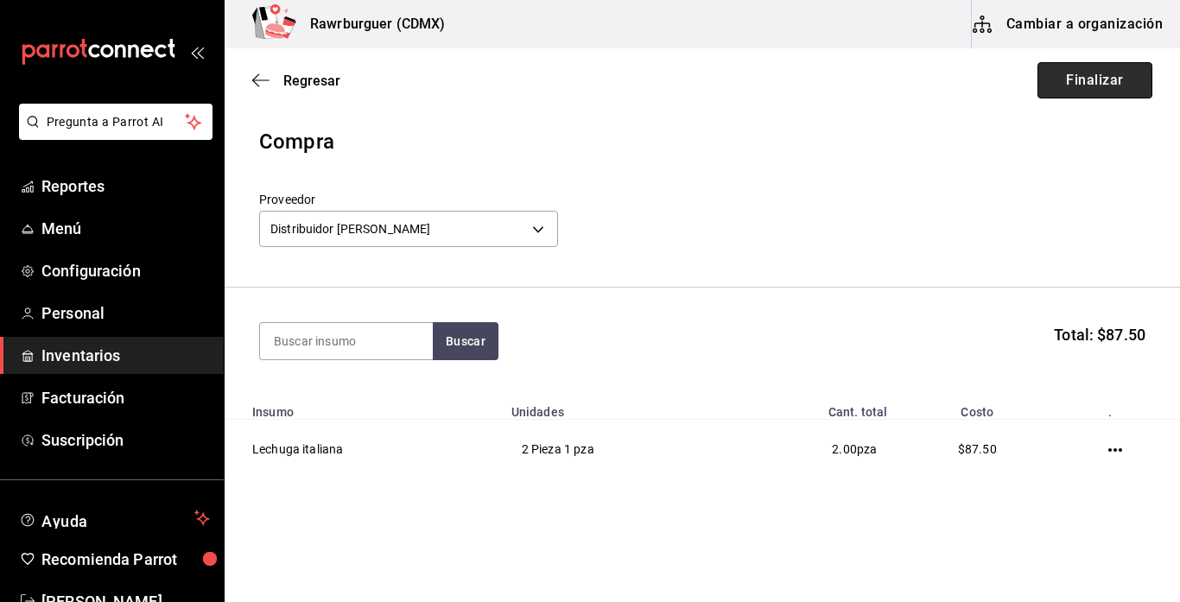
click at [1050, 74] on button "Finalizar" at bounding box center [1094, 80] width 115 height 36
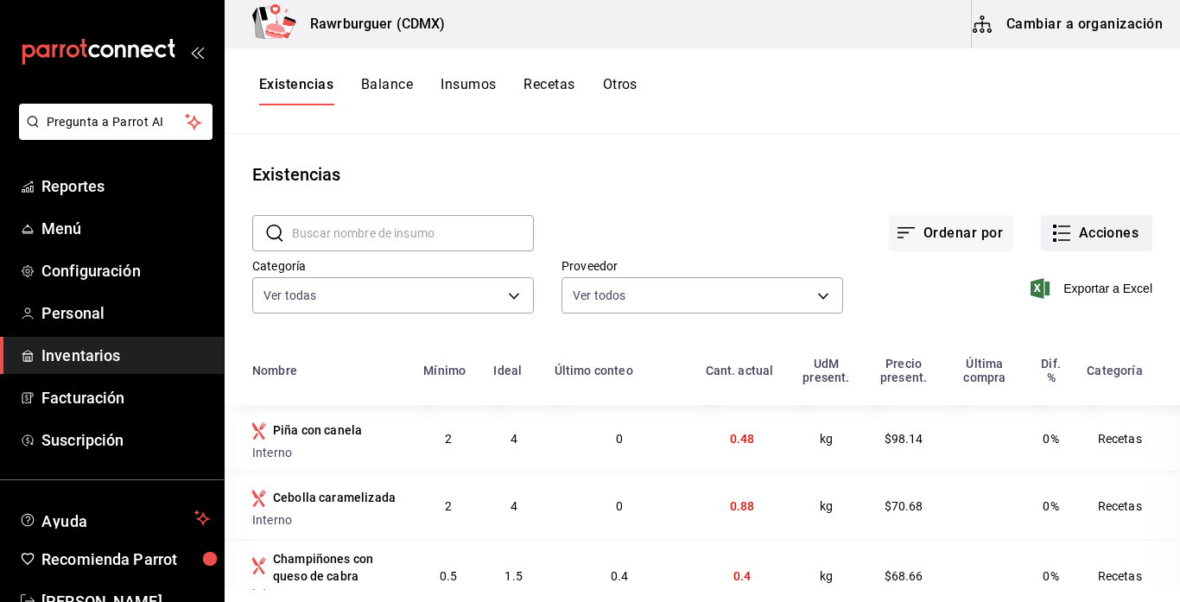
click at [1096, 237] on button "Acciones" at bounding box center [1096, 233] width 111 height 36
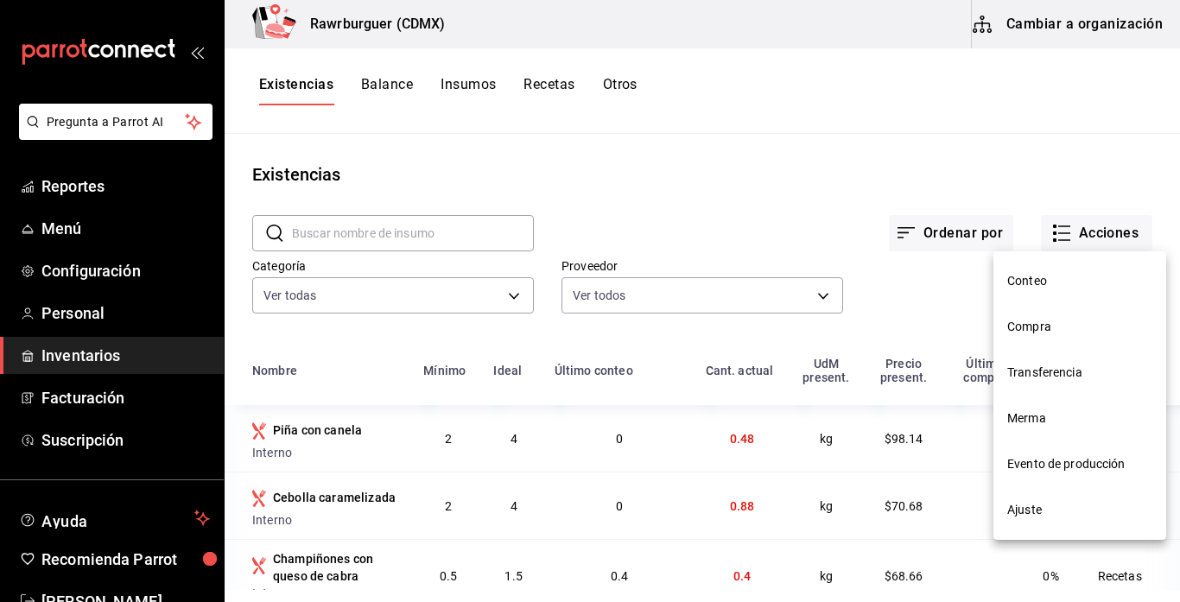
click at [1085, 238] on div at bounding box center [590, 301] width 1180 height 602
click at [1039, 350] on li "Transferencia" at bounding box center [1079, 373] width 173 height 46
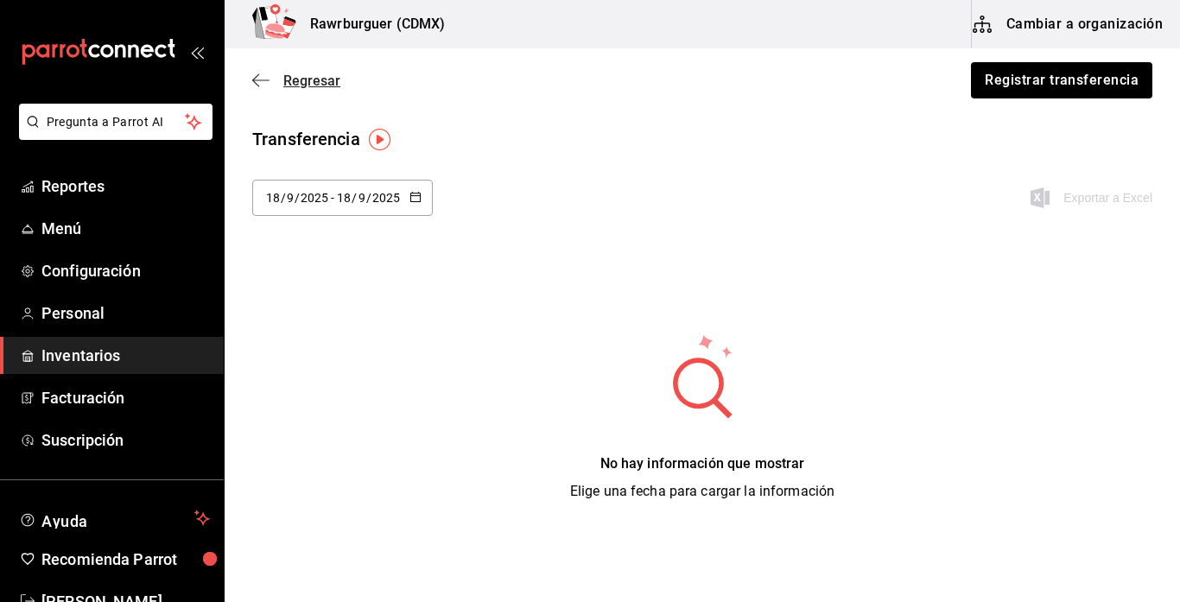
click at [268, 84] on icon "button" at bounding box center [260, 81] width 17 height 16
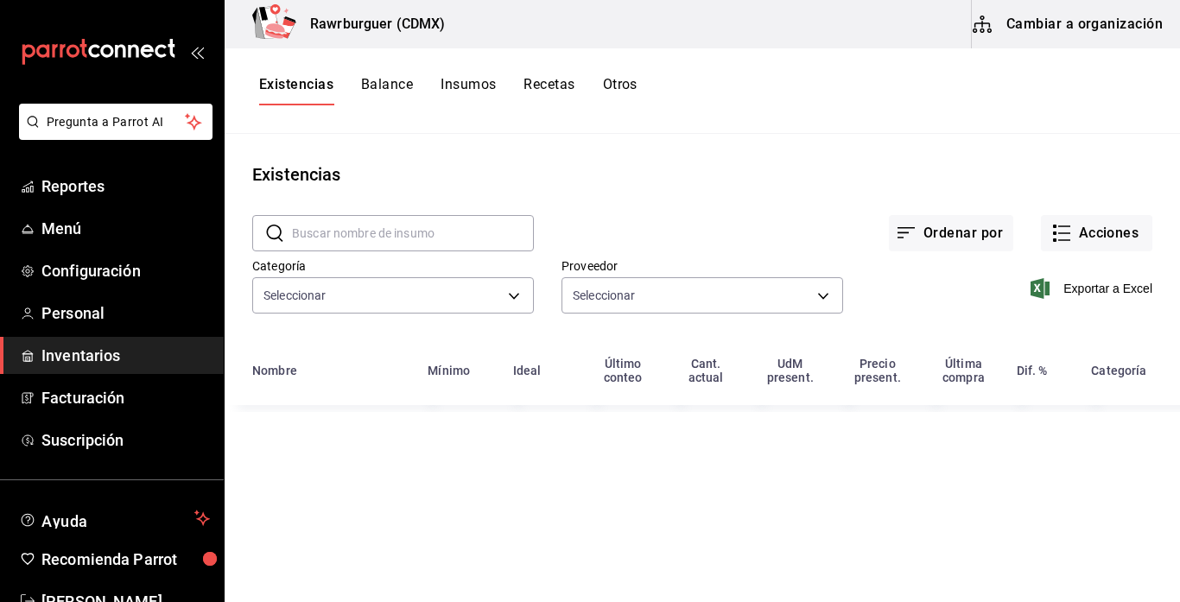
type input "70f4f21f-7251-4fb6-9f6c-f2ce2f476f02,42255995-e26d-4a7c-a2e3-c9fbf1698238,6c921…"
type input "eed63092-daea-45f6-95c1-76bc3e8fa5ec,c7b191f4-54fb-4e83-8bf0-170021e625bd,458f8…"
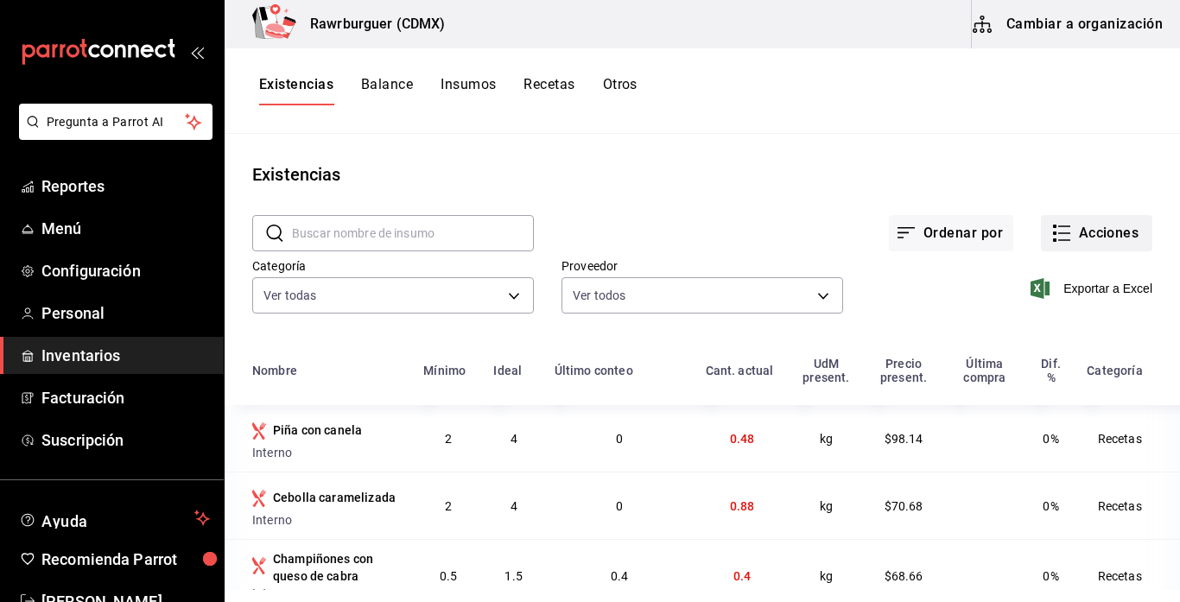
click at [1062, 232] on icon "button" at bounding box center [1061, 233] width 21 height 21
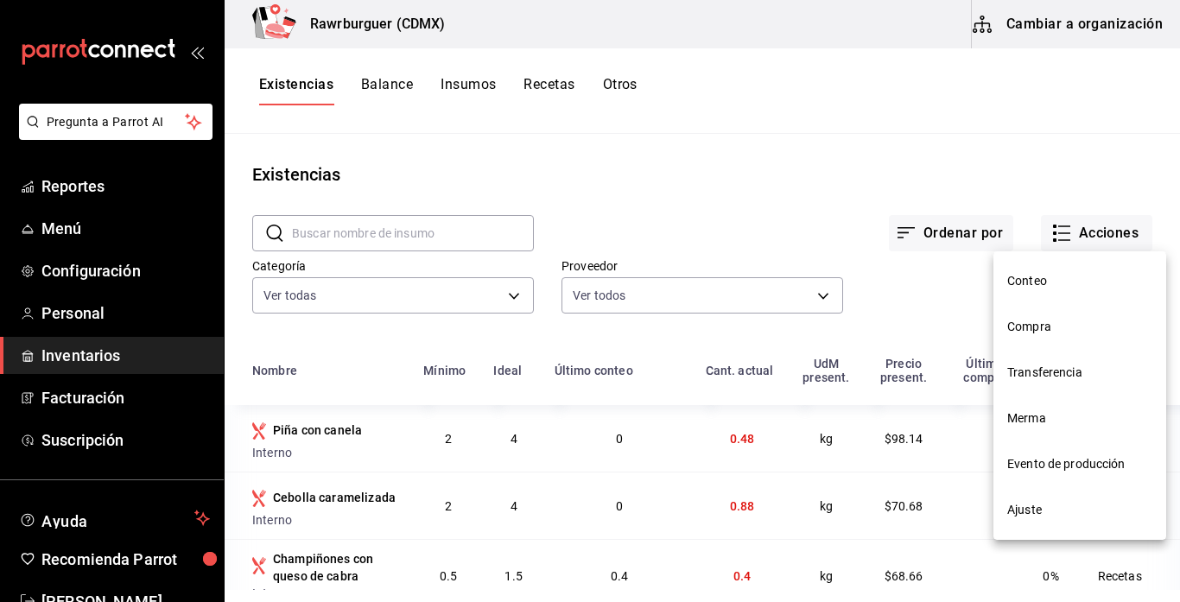
click at [1041, 330] on span "Compra" at bounding box center [1079, 327] width 145 height 18
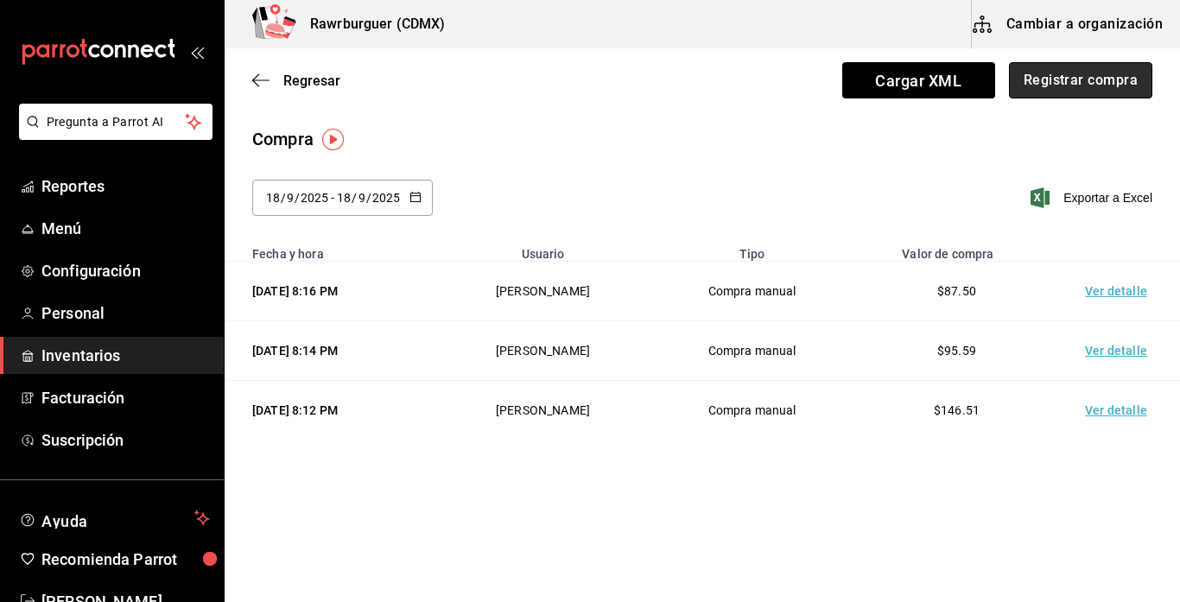
click at [1045, 73] on button "Registrar compra" at bounding box center [1080, 80] width 143 height 36
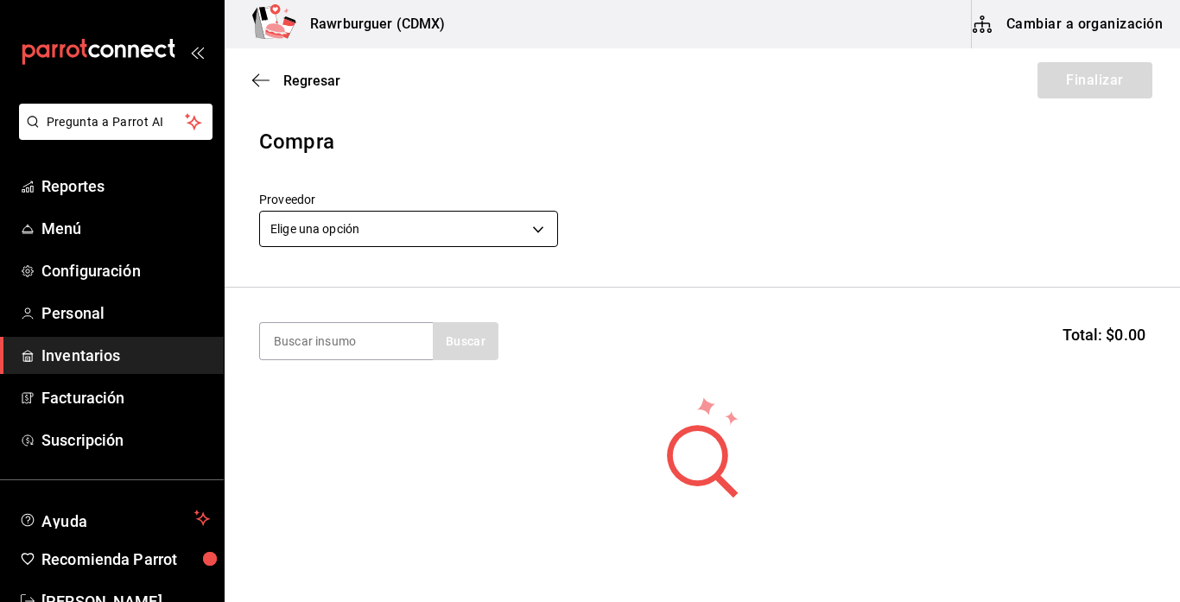
click at [396, 242] on body "Pregunta a Parrot AI Reportes Menú Configuración Personal Inventarios Facturaci…" at bounding box center [590, 252] width 1180 height 504
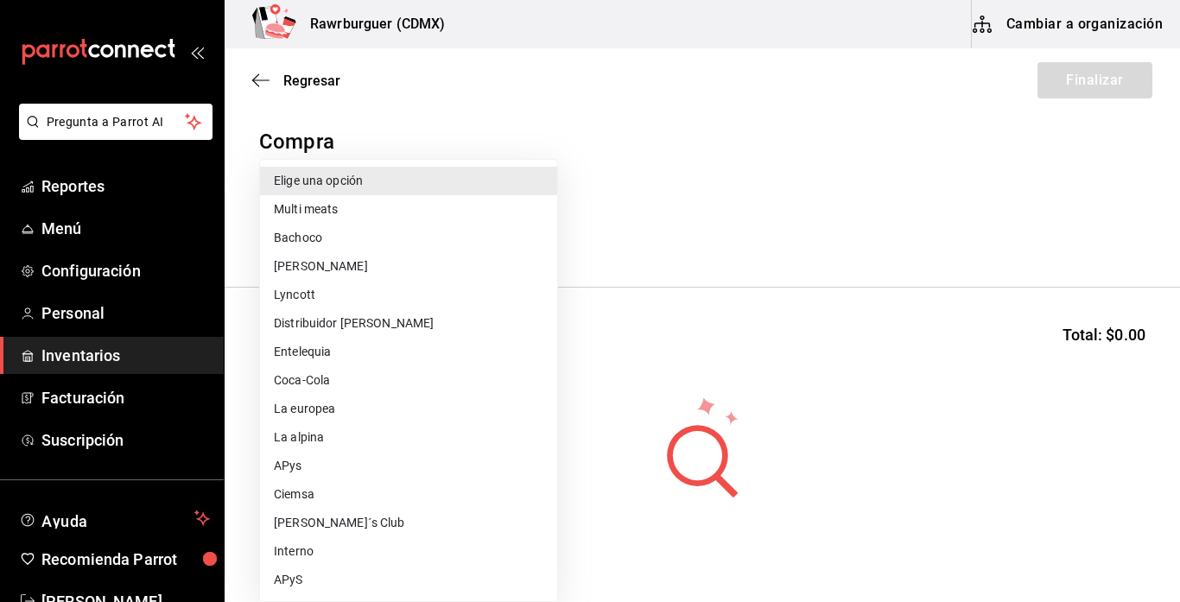
click at [404, 563] on li "Interno" at bounding box center [408, 551] width 297 height 28
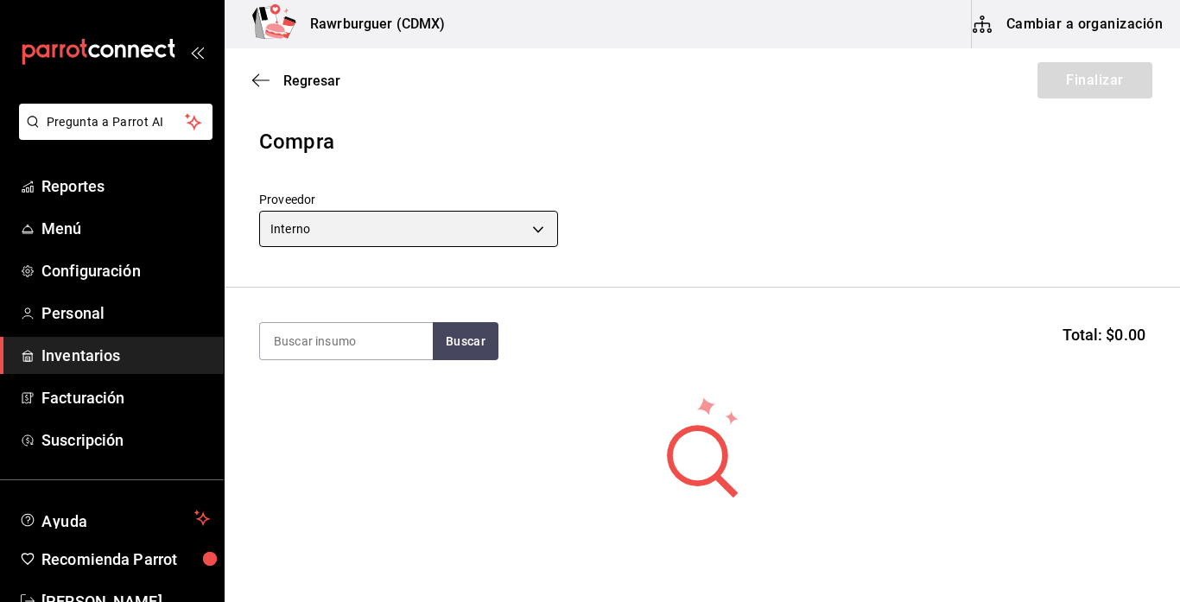
type input "7af66ea0-9540-4dc0-9c64-647c5d1c3c02"
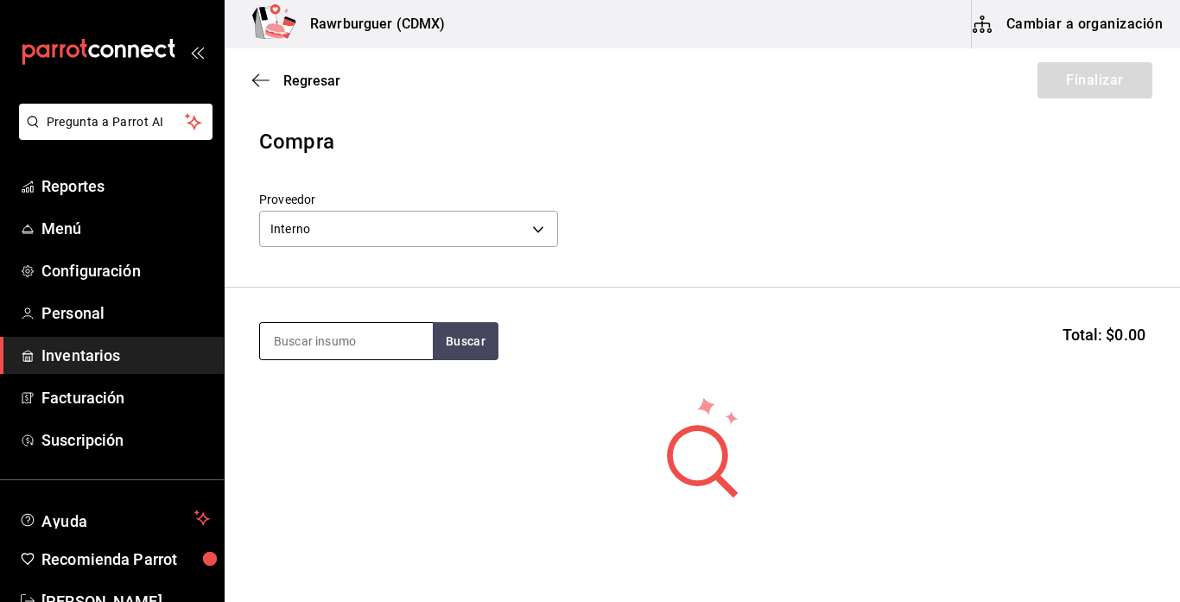
click at [365, 352] on input at bounding box center [346, 341] width 173 height 36
type input "cebolla caramelizada"
click at [325, 227] on body "Pregunta a Parrot AI Reportes Menú Configuración Personal Inventarios Facturaci…" at bounding box center [590, 252] width 1180 height 504
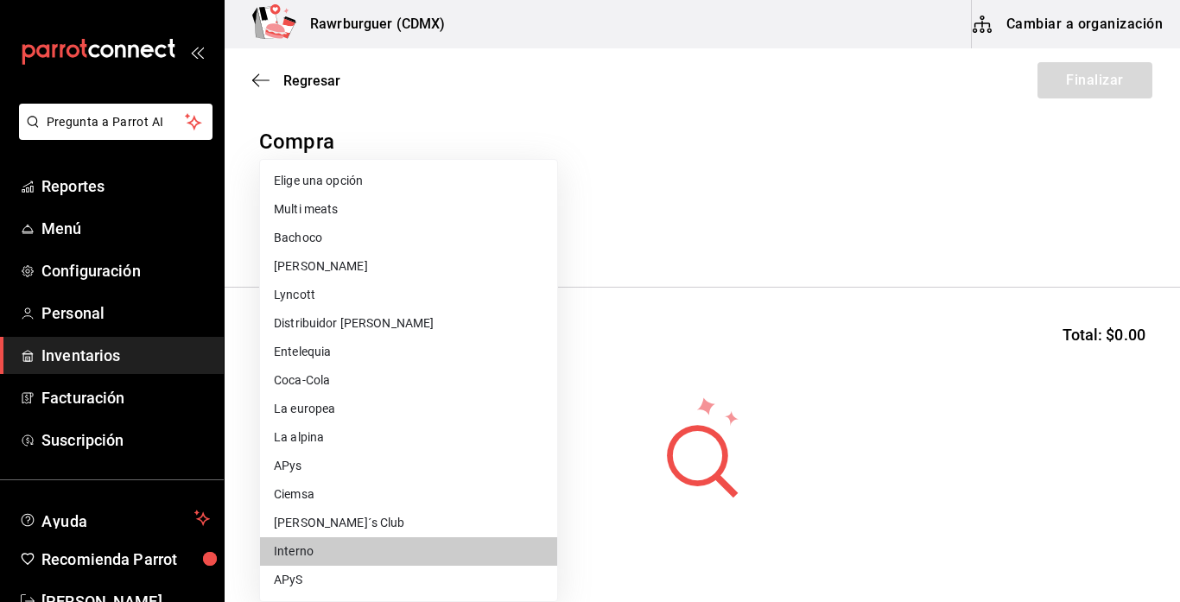
click at [271, 81] on div at bounding box center [590, 301] width 1180 height 602
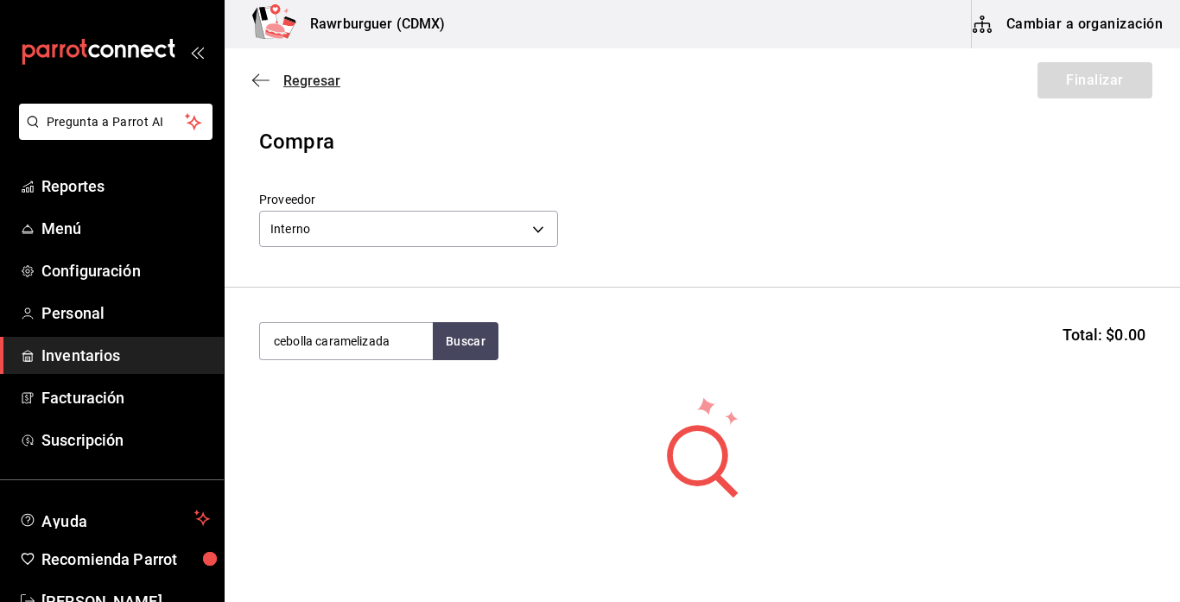
click at [256, 76] on icon "button" at bounding box center [255, 80] width 7 height 13
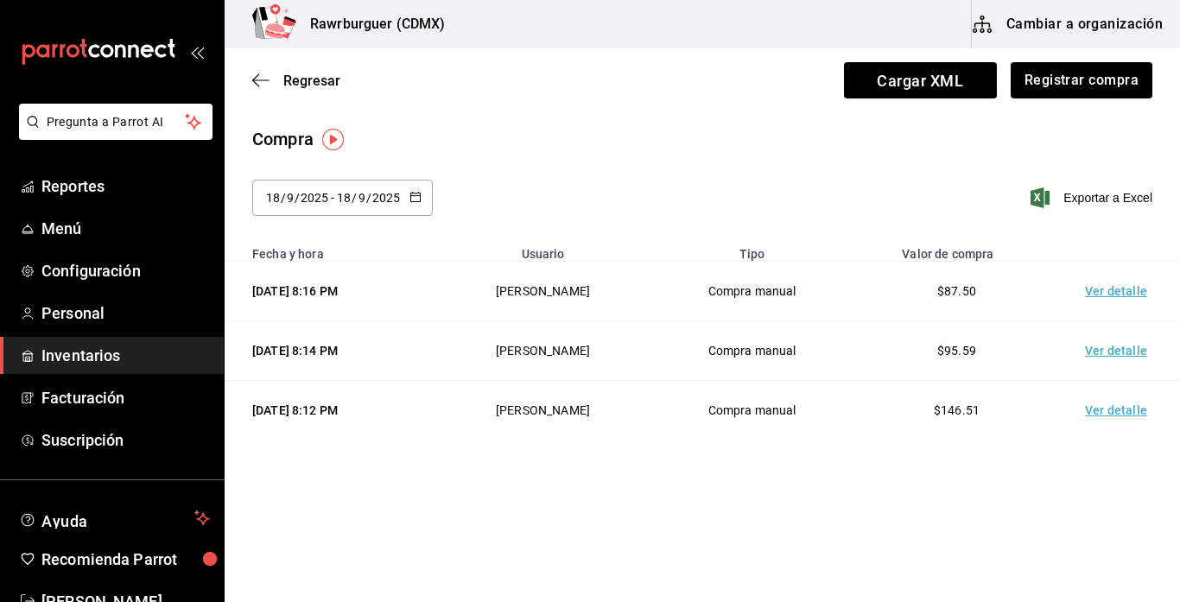
click at [250, 79] on div "Regresar Cargar XML Registrar compra" at bounding box center [702, 80] width 955 height 64
click at [264, 75] on icon "button" at bounding box center [260, 81] width 17 height 16
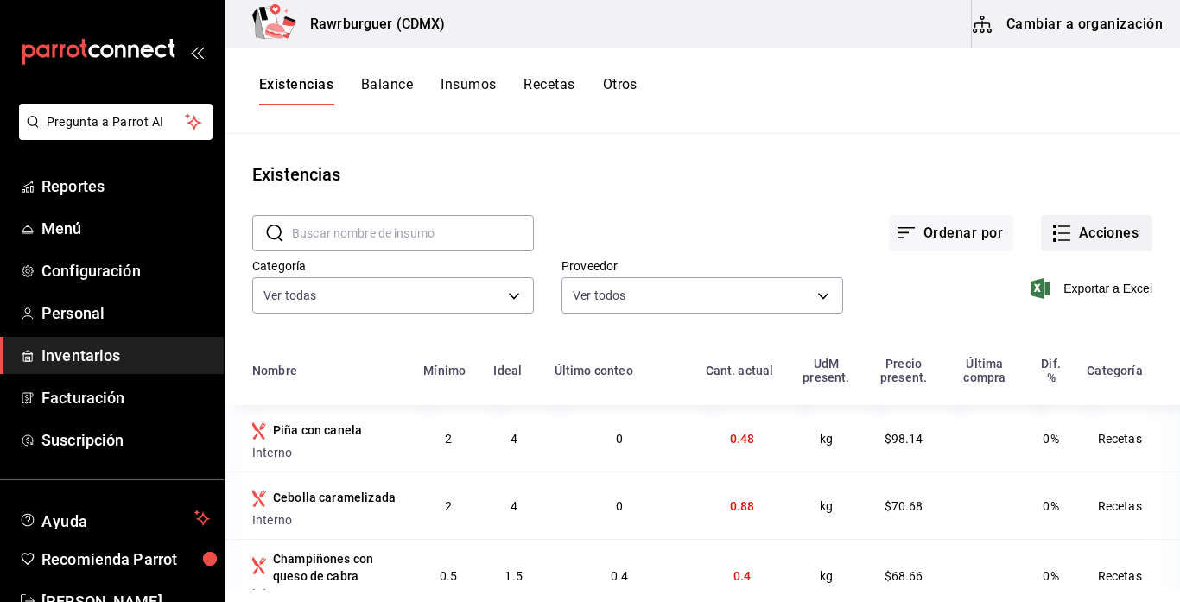
click at [1093, 229] on button "Acciones" at bounding box center [1096, 233] width 111 height 36
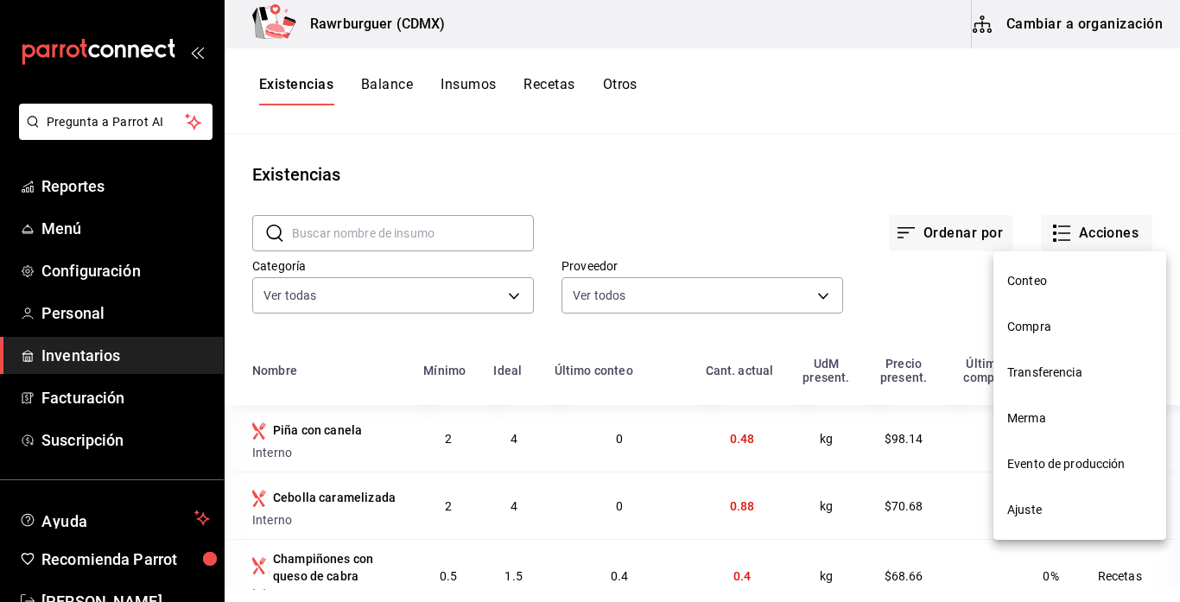
click at [1080, 522] on li "Ajuste" at bounding box center [1079, 510] width 173 height 46
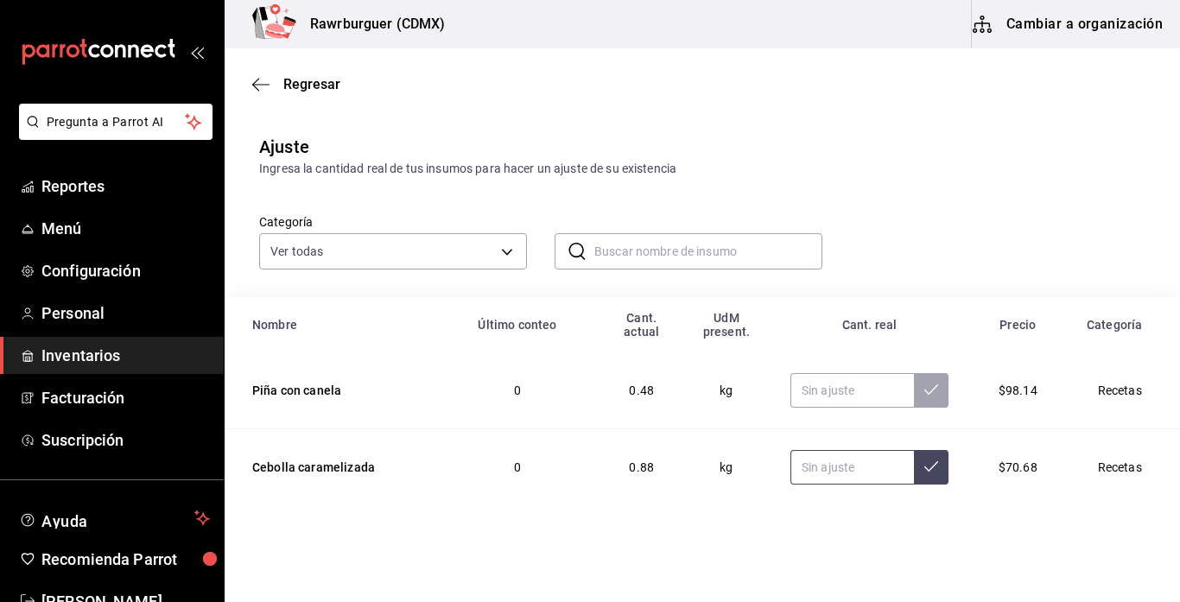
click at [814, 471] on input "text" at bounding box center [851, 467] width 123 height 35
type input "3.88"
click at [921, 470] on button at bounding box center [931, 467] width 35 height 35
click at [295, 84] on span "Regresar" at bounding box center [311, 84] width 57 height 16
